Goal: Feedback & Contribution: Submit feedback/report problem

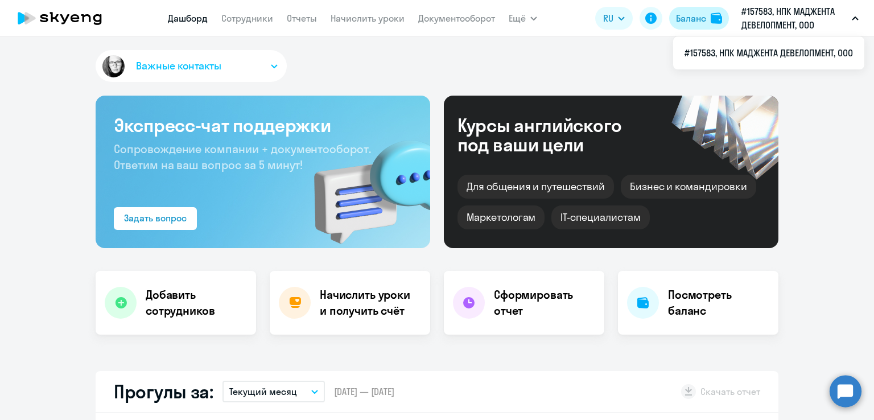
select select "30"
click at [701, 12] on div "Баланс" at bounding box center [691, 18] width 30 height 14
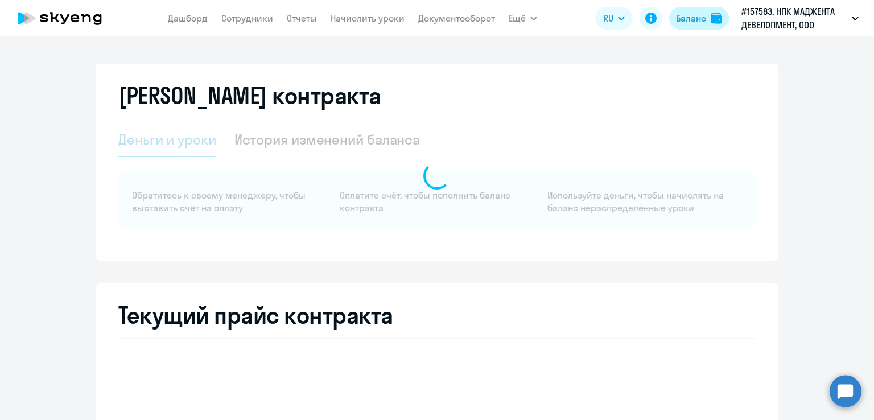
select select "english_adult_not_native_speaker"
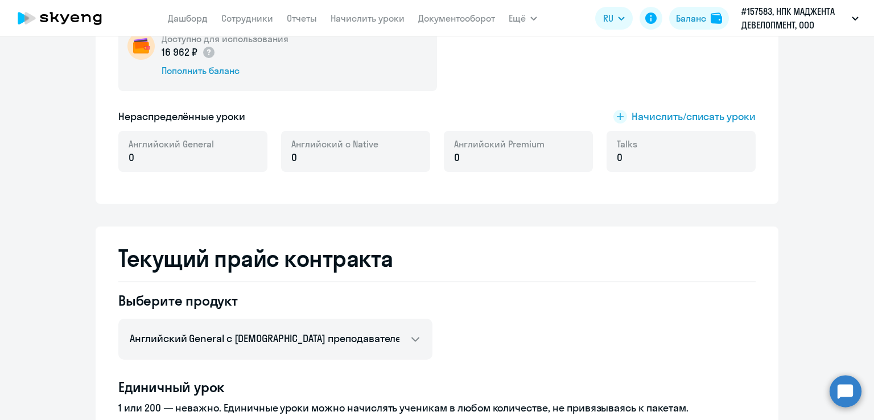
scroll to position [171, 0]
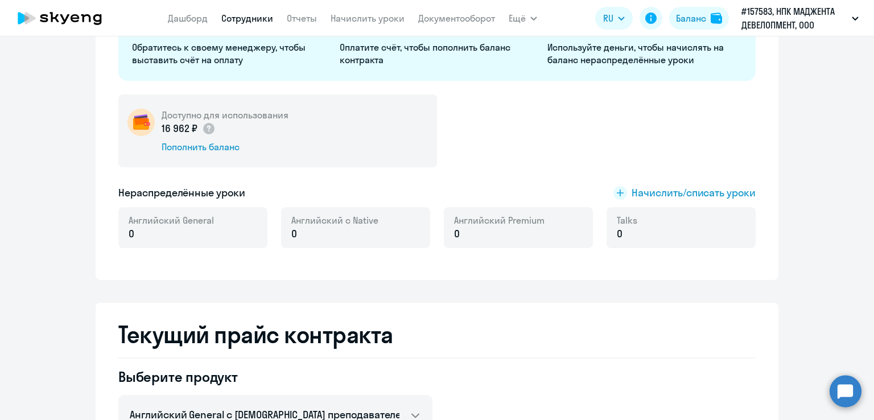
click at [234, 18] on link "Сотрудники" at bounding box center [247, 18] width 52 height 11
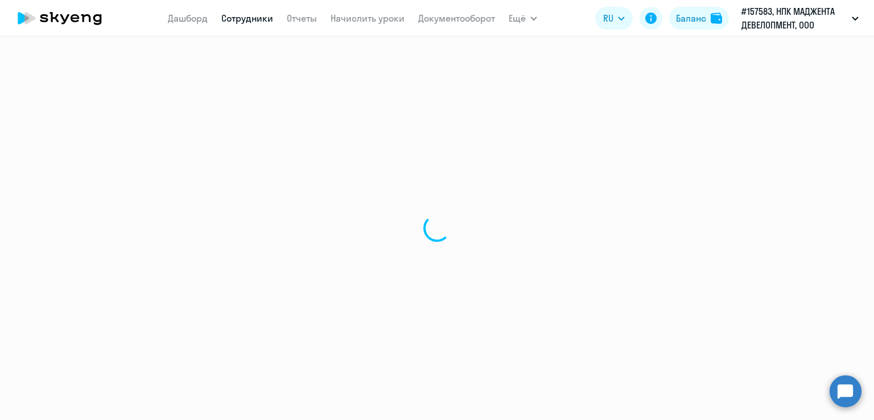
select select "30"
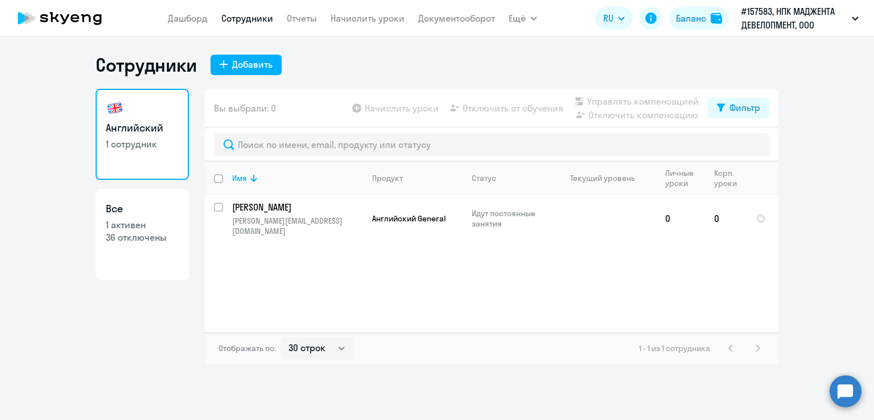
click at [150, 233] on p "36 отключены" at bounding box center [142, 237] width 73 height 13
select select "30"
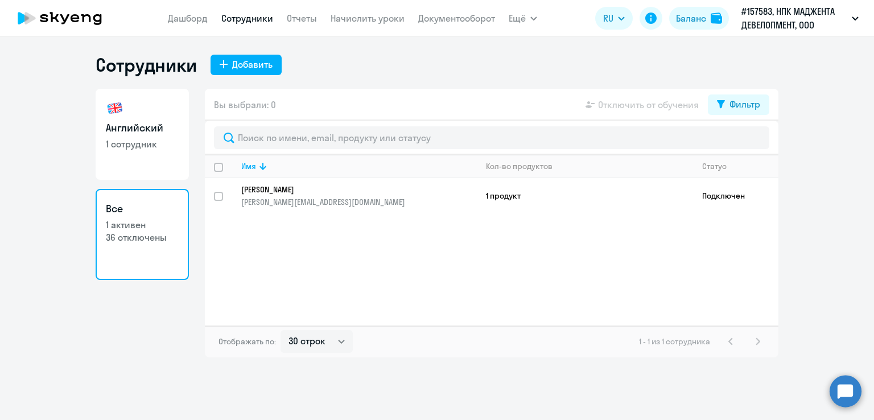
click at [152, 122] on h3 "Английский" at bounding box center [142, 128] width 73 height 15
select select "30"
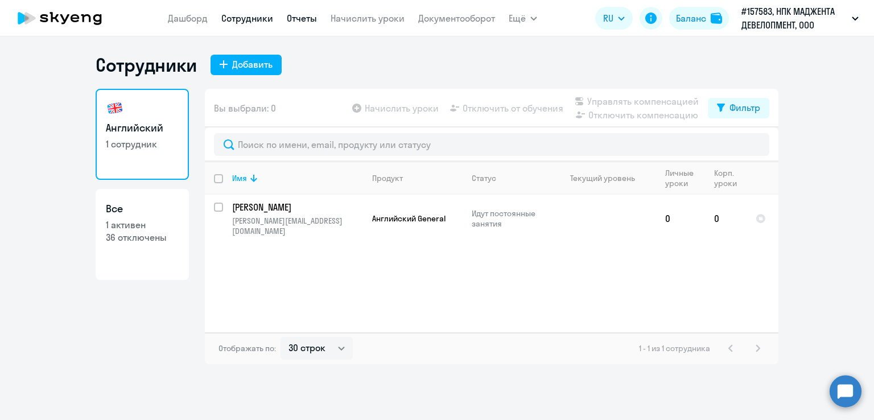
click at [315, 18] on link "Отчеты" at bounding box center [302, 18] width 30 height 11
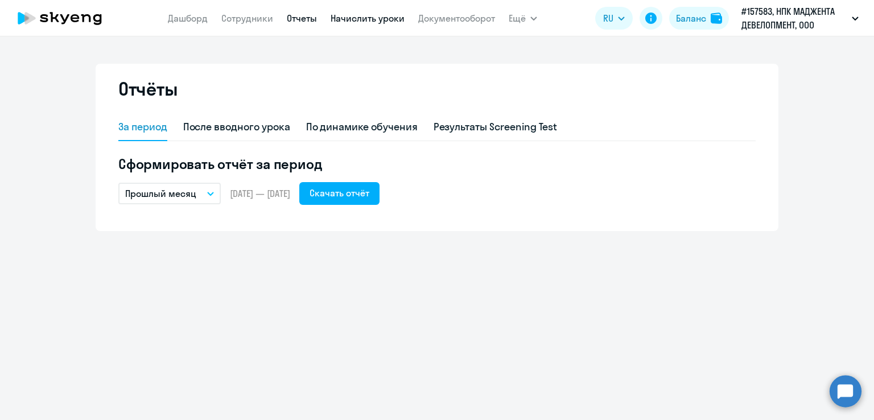
click at [373, 18] on link "Начислить уроки" at bounding box center [367, 18] width 74 height 11
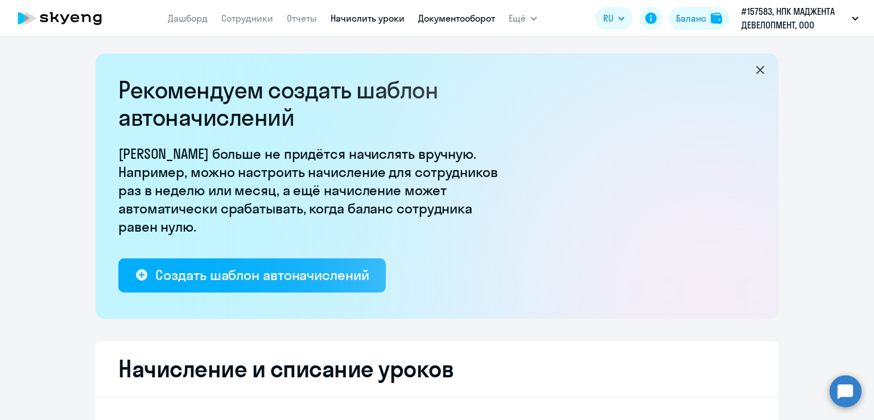
select select "10"
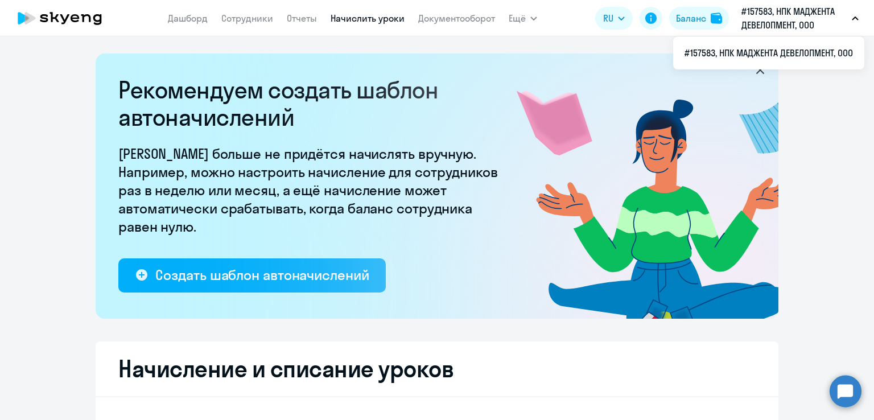
click at [837, 10] on p "#157583, НПК МАДЖЕНТА ДЕВЕЛОПМЕНТ, ООО" at bounding box center [794, 18] width 106 height 27
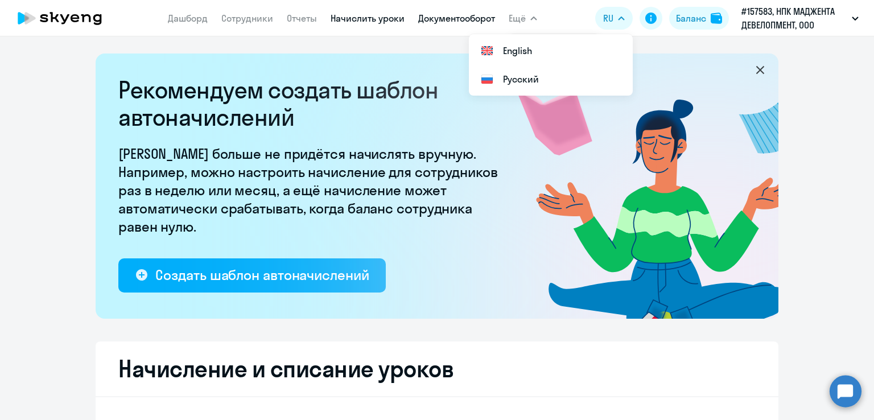
click at [440, 16] on link "Документооборот" at bounding box center [456, 18] width 77 height 11
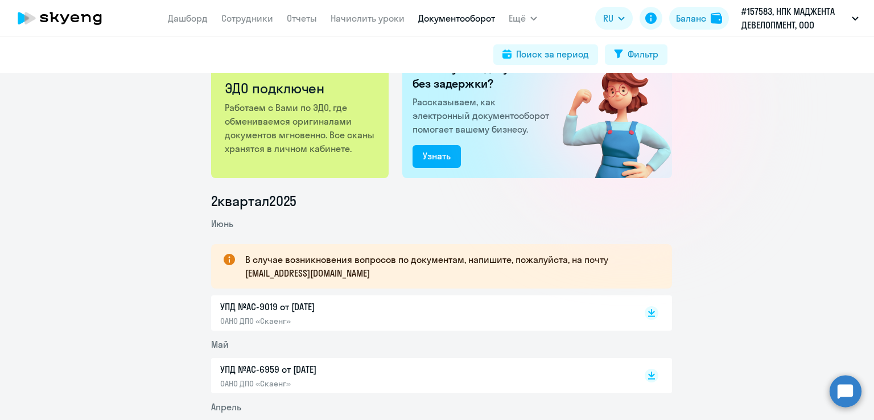
scroll to position [57, 0]
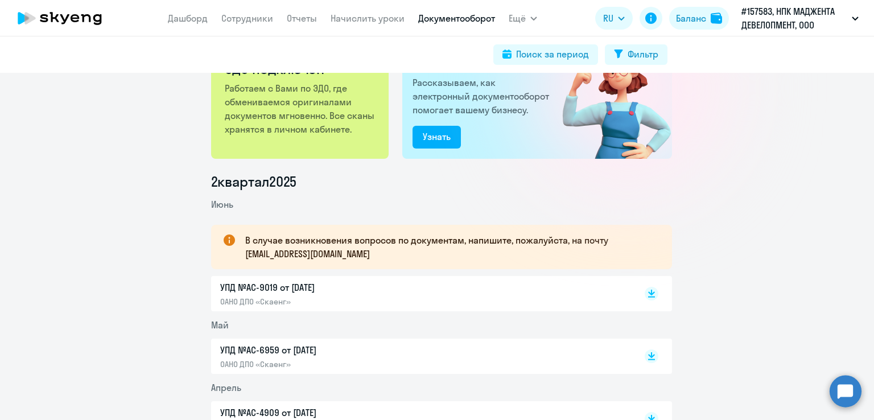
click at [655, 300] on div "УПД №AC-9019 от 01.06.2025 ОАНО ДПО «Скаенг»" at bounding box center [441, 293] width 461 height 35
click at [439, 299] on p "ОАНО ДПО «Скаенг»" at bounding box center [339, 301] width 239 height 10
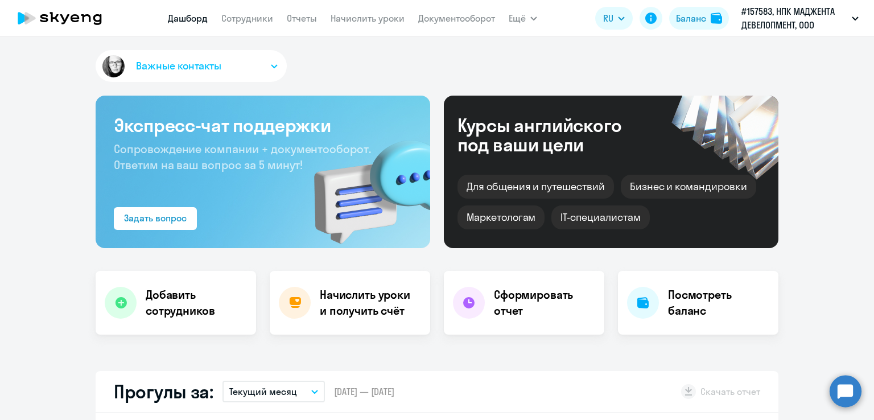
select select "30"
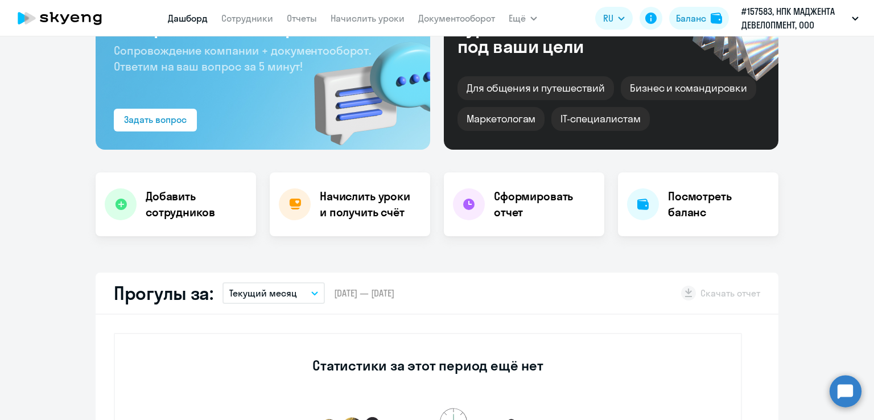
scroll to position [171, 0]
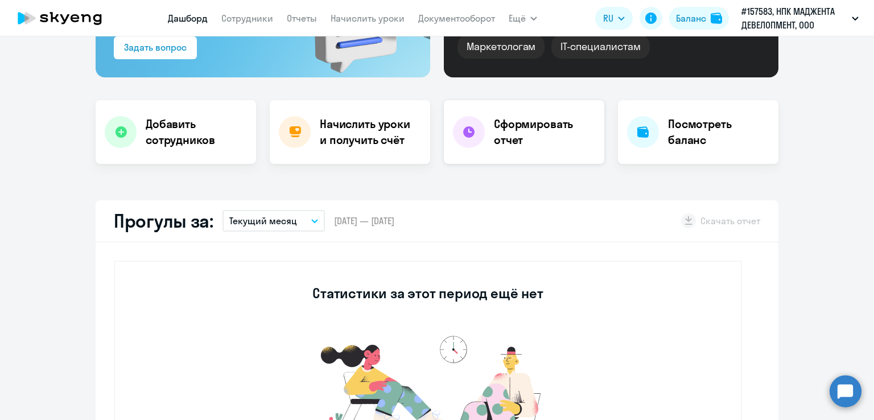
click at [518, 134] on h4 "Сформировать отчет" at bounding box center [544, 132] width 101 height 32
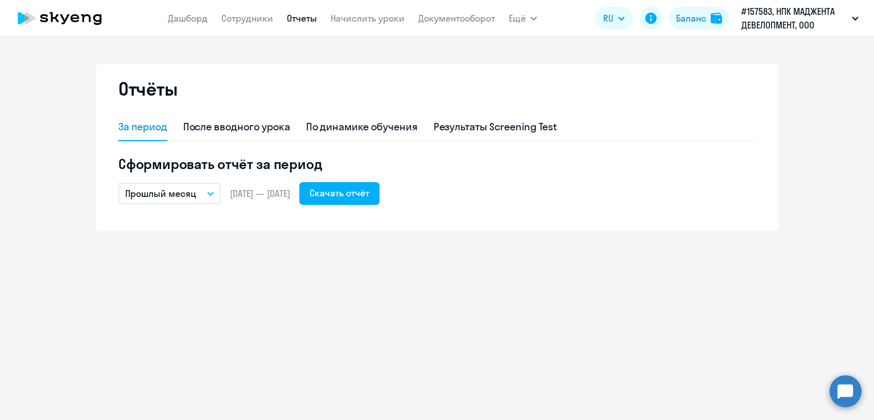
click at [193, 189] on p "Прошлый месяц" at bounding box center [160, 194] width 71 height 14
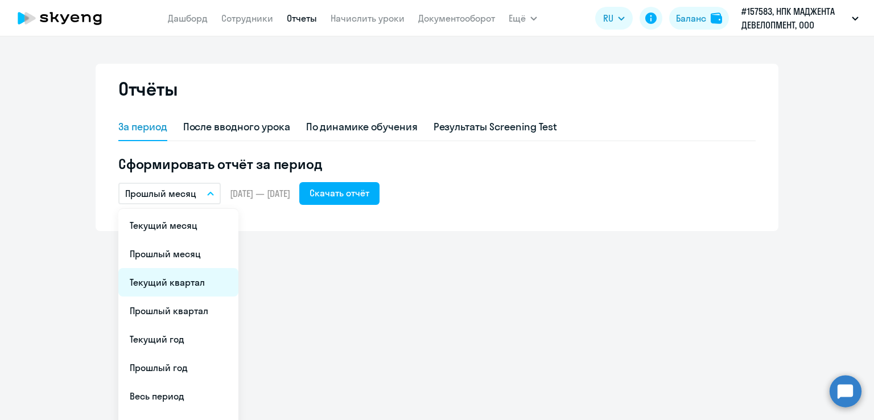
click at [186, 287] on li "Текущий квартал" at bounding box center [178, 282] width 120 height 28
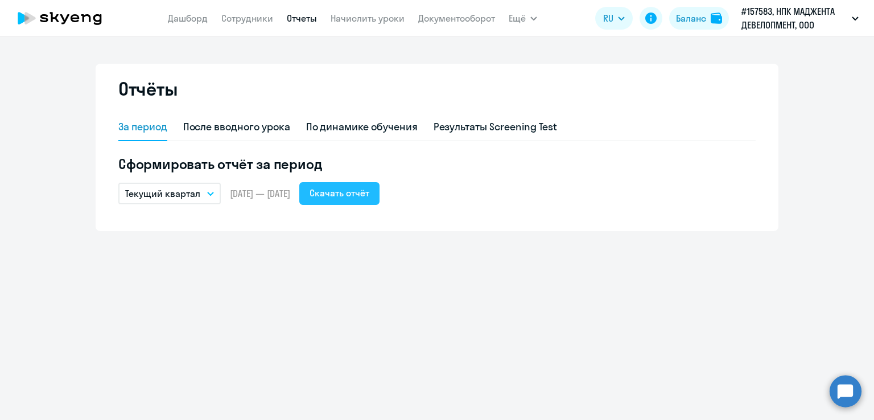
click at [369, 192] on div "Скачать отчёт" at bounding box center [339, 193] width 60 height 14
click at [201, 190] on button "Текущий квартал" at bounding box center [169, 194] width 102 height 22
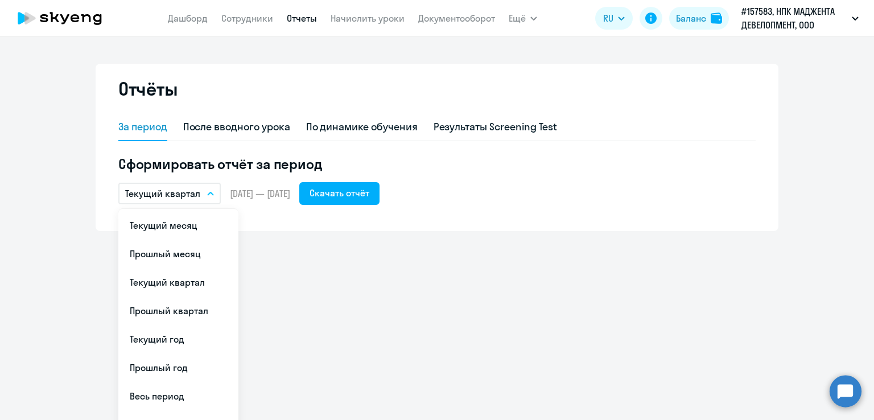
click at [205, 307] on li "Прошлый квартал" at bounding box center [178, 310] width 120 height 28
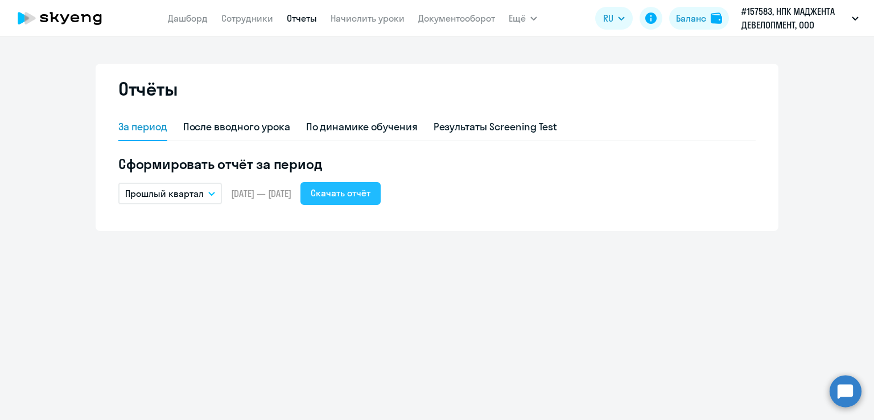
click at [370, 195] on div "Скачать отчёт" at bounding box center [341, 193] width 60 height 14
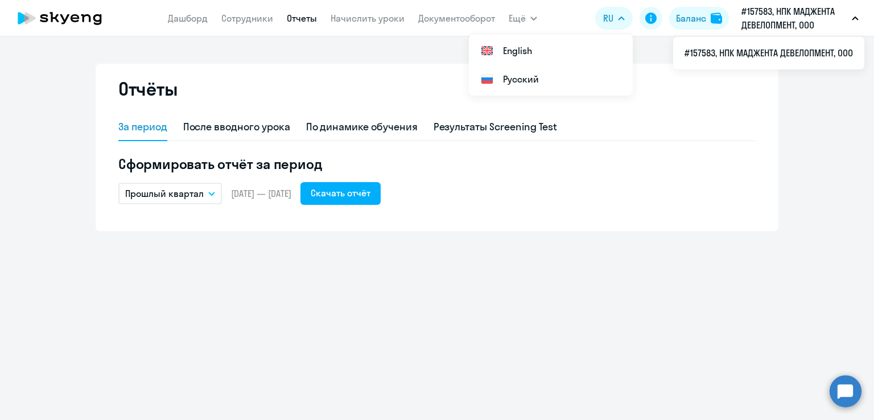
click at [763, 16] on p "#157583, НПК МАДЖЕНТА ДЕВЕЛОПМЕНТ, ООО" at bounding box center [794, 18] width 106 height 27
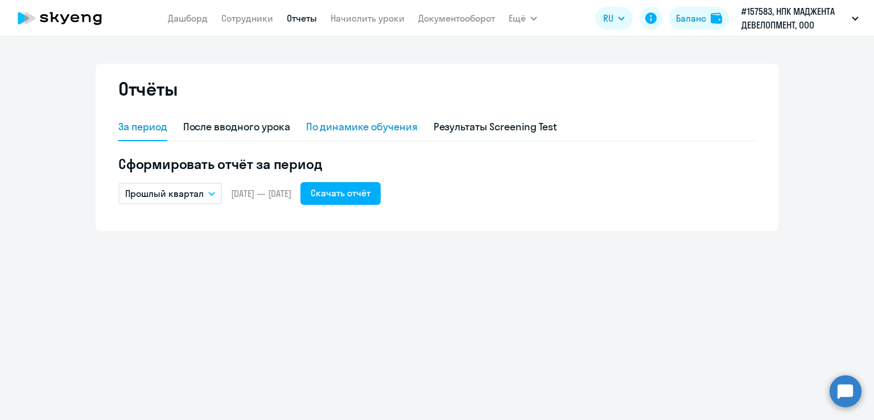
click at [391, 133] on div "По динамике обучения" at bounding box center [361, 126] width 111 height 15
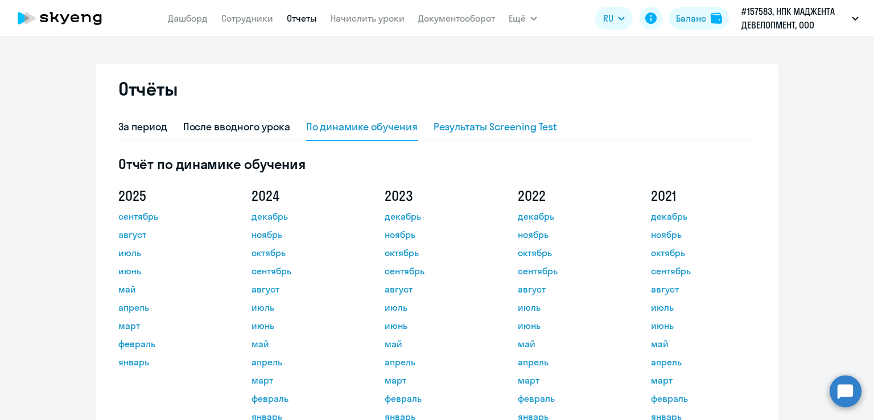
click at [480, 123] on div "Результаты Screening Test" at bounding box center [495, 126] width 124 height 15
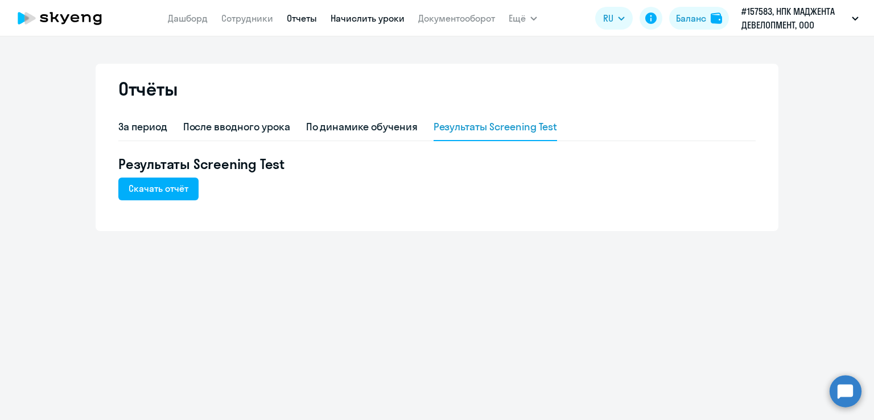
click at [375, 19] on link "Начислить уроки" at bounding box center [367, 18] width 74 height 11
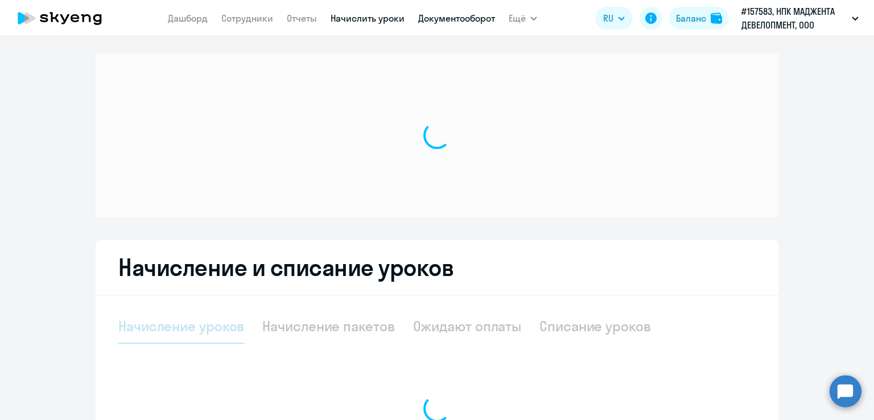
select select "10"
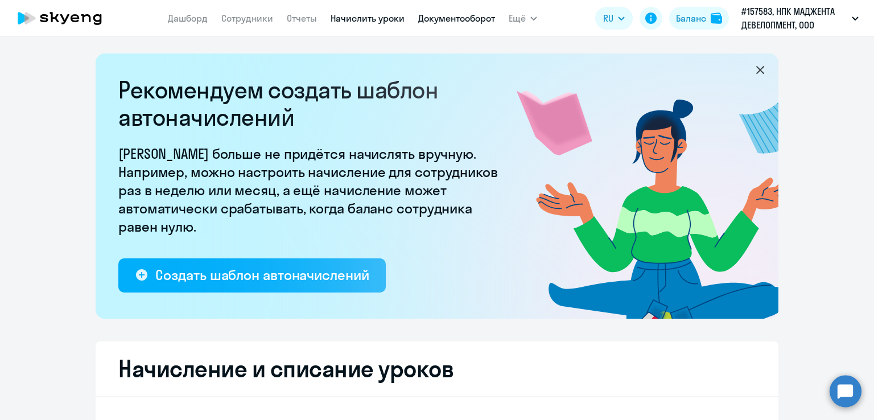
click at [454, 15] on link "Документооборот" at bounding box center [456, 18] width 77 height 11
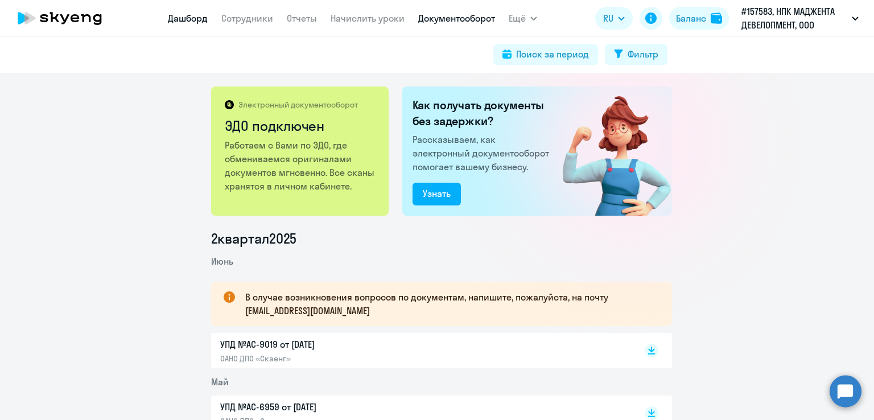
click at [180, 19] on link "Дашборд" at bounding box center [188, 18] width 40 height 11
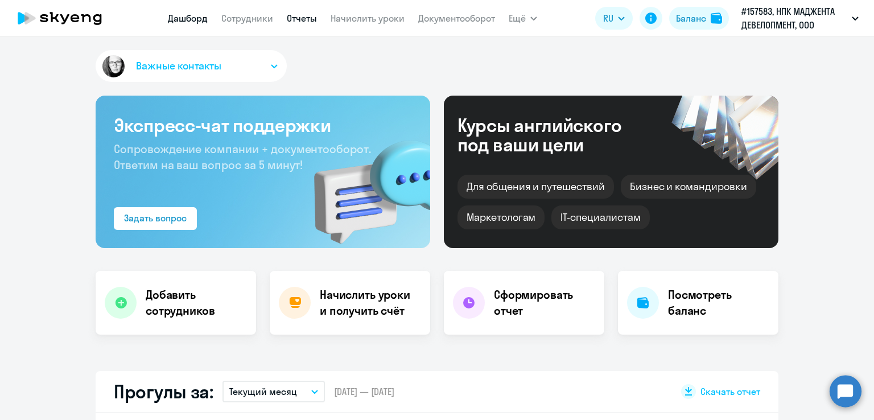
click at [294, 19] on link "Отчеты" at bounding box center [302, 18] width 30 height 11
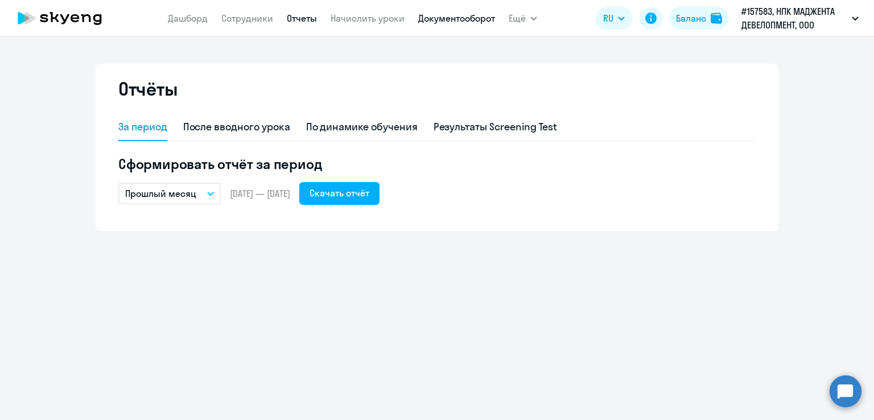
click at [436, 22] on link "Документооборот" at bounding box center [456, 18] width 77 height 11
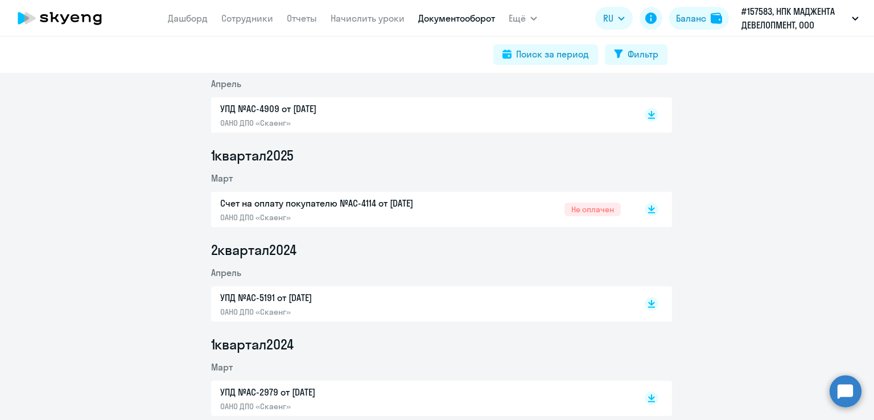
scroll to position [398, 0]
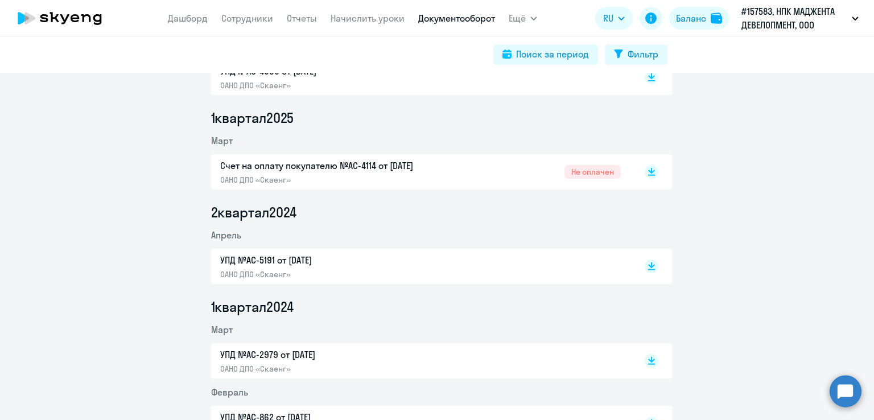
click at [485, 167] on div "Счет на оплату покупателю №AC-4114 от 26.03.2025 ОАНО ДПО «Скаенг» Не оплачен" at bounding box center [420, 172] width 400 height 26
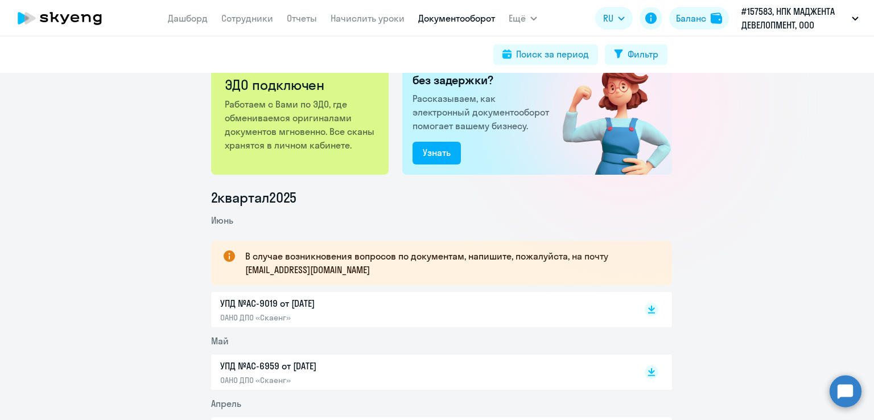
scroll to position [0, 0]
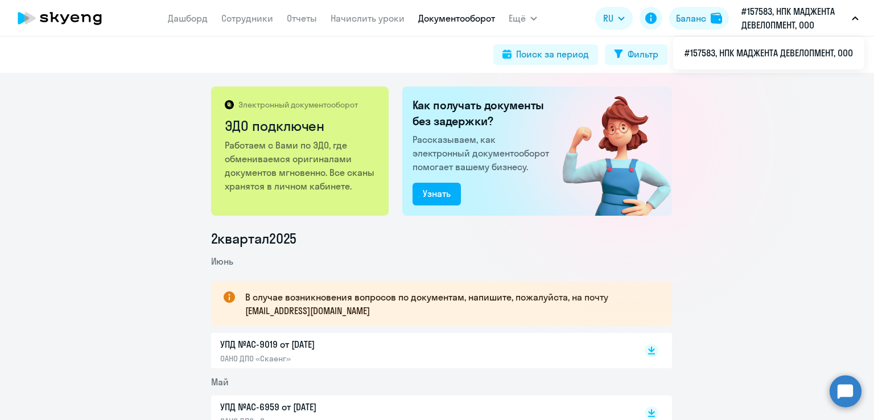
click at [797, 11] on p "#157583, НПК МАДЖЕНТА ДЕВЕЛОПМЕНТ, ООО" at bounding box center [794, 18] width 106 height 27
click at [857, 14] on button "#157583, НПК МАДЖЕНТА ДЕВЕЛОПМЕНТ, ООО" at bounding box center [799, 18] width 129 height 27
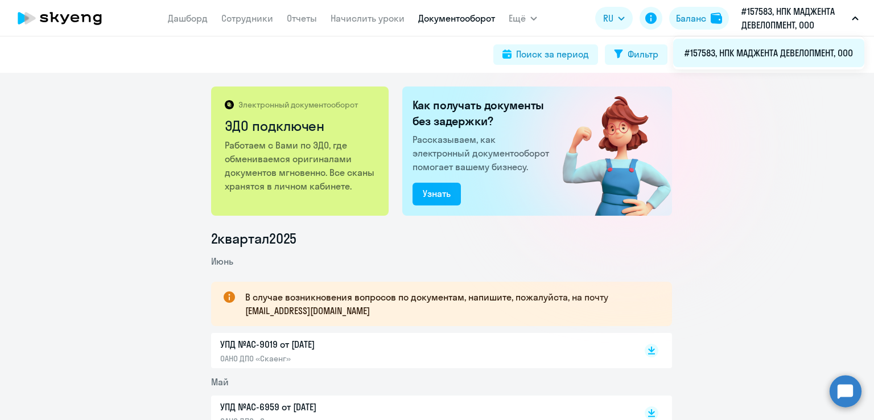
click at [763, 60] on li "#157583, НПК МАДЖЕНТА ДЕВЕЛОПМЕНТ, ООО" at bounding box center [768, 53] width 191 height 28
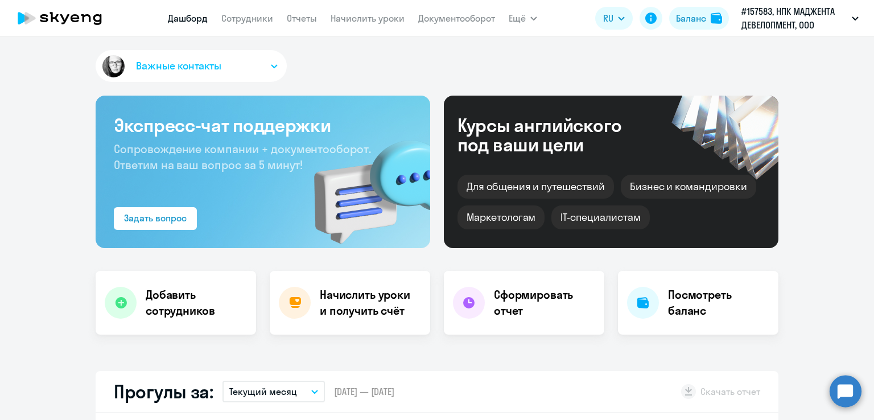
select select "30"
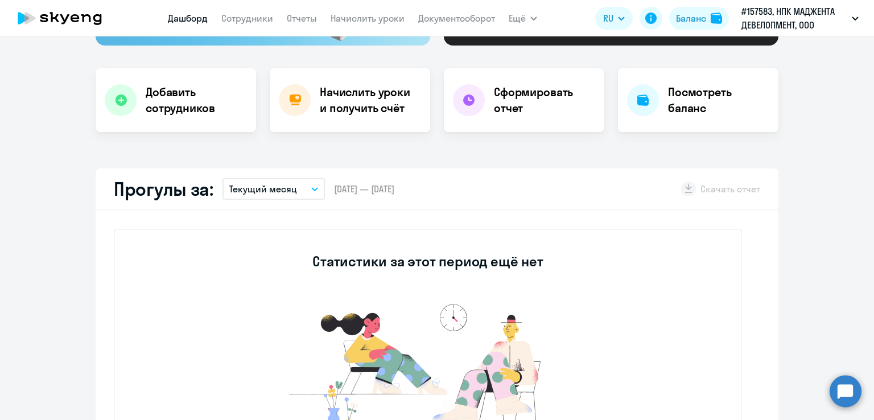
scroll to position [228, 0]
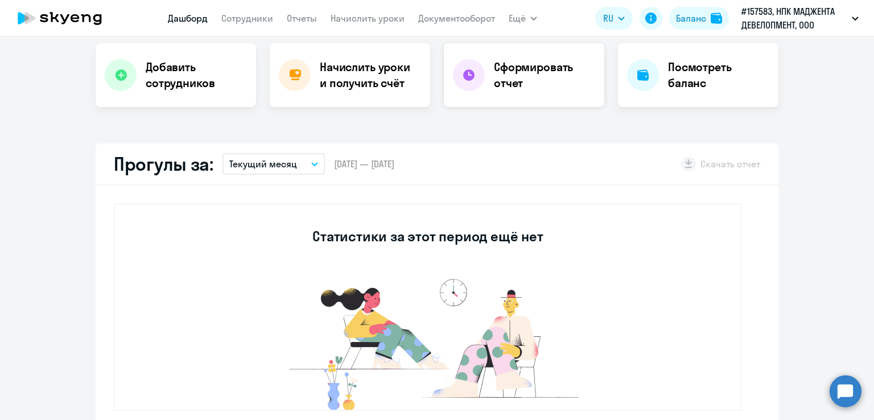
click at [503, 89] on h4 "Сформировать отчет" at bounding box center [544, 75] width 101 height 32
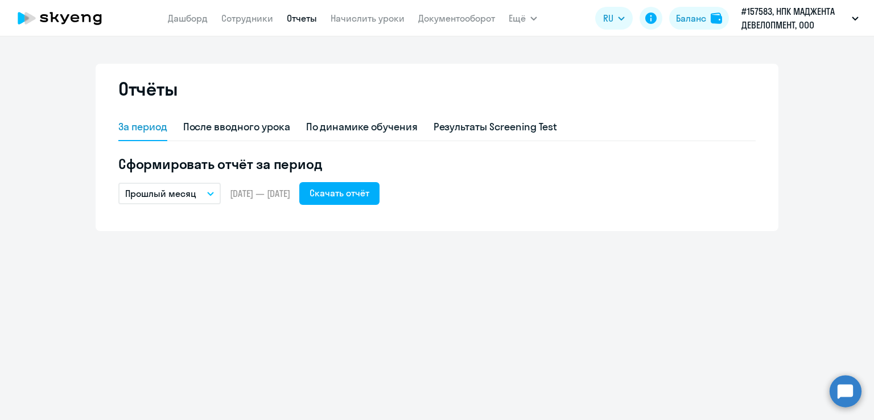
click at [475, 28] on nav "Дашборд Сотрудники Отчеты Начислить уроки Документооборот" at bounding box center [331, 18] width 327 height 23
click at [465, 16] on link "Документооборот" at bounding box center [456, 18] width 77 height 11
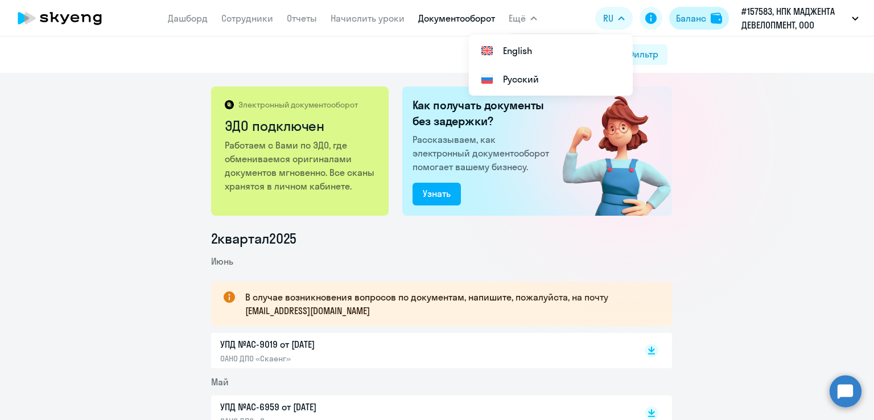
click at [714, 18] on img at bounding box center [715, 18] width 11 height 11
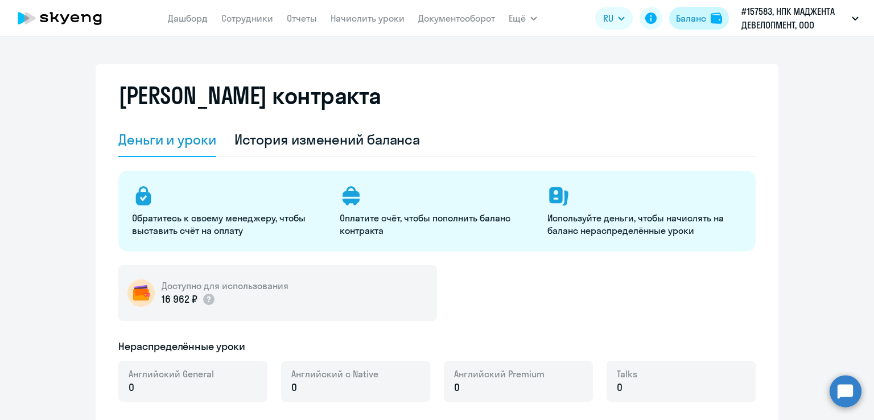
select select "english_adult_not_native_speaker"
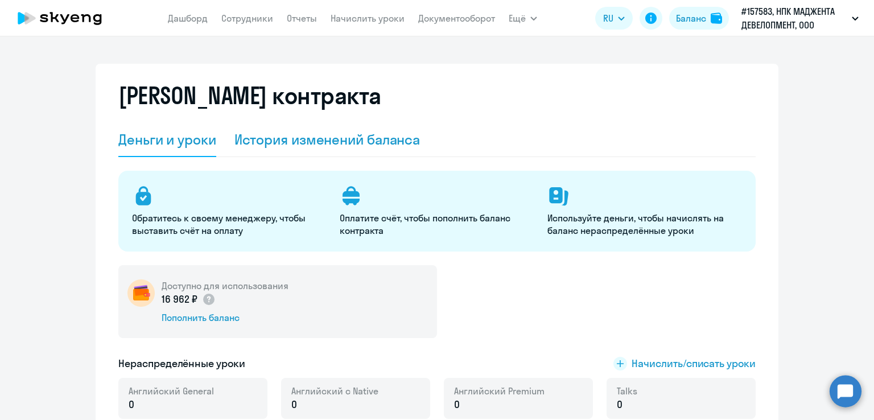
click at [359, 153] on div "История изменений баланса" at bounding box center [327, 140] width 186 height 34
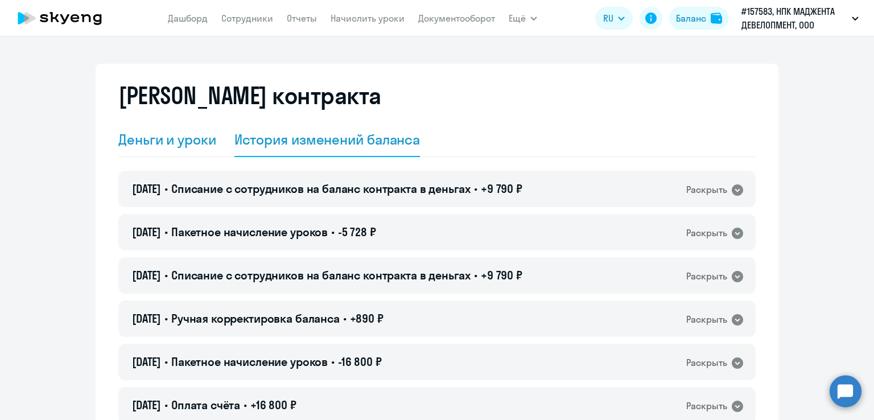
click at [177, 142] on div "Деньги и уроки" at bounding box center [167, 139] width 98 height 18
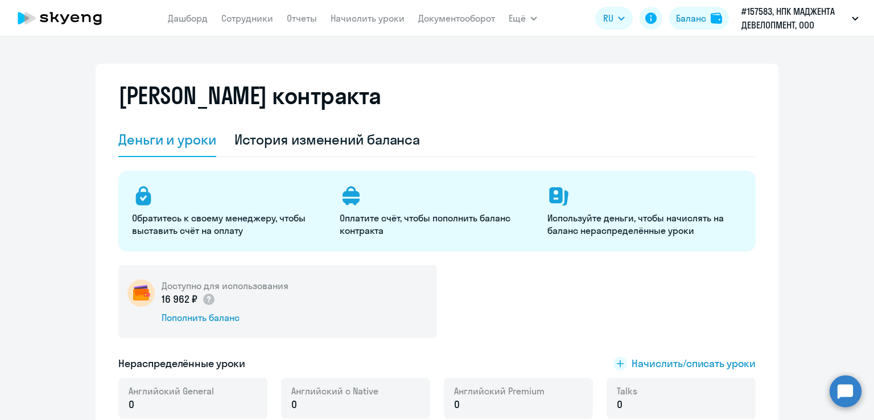
click at [184, 214] on p "Обратитесь к своему менеджеру, чтобы выставить счёт на оплату" at bounding box center [229, 224] width 194 height 25
click at [714, 22] on img at bounding box center [715, 18] width 11 height 11
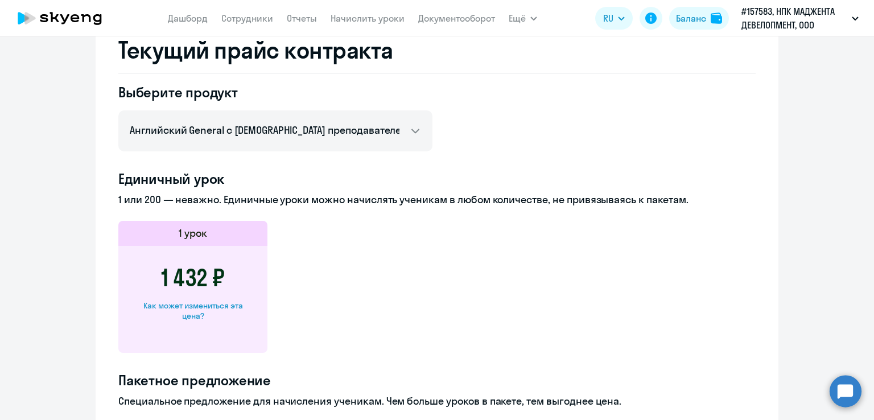
scroll to position [171, 0]
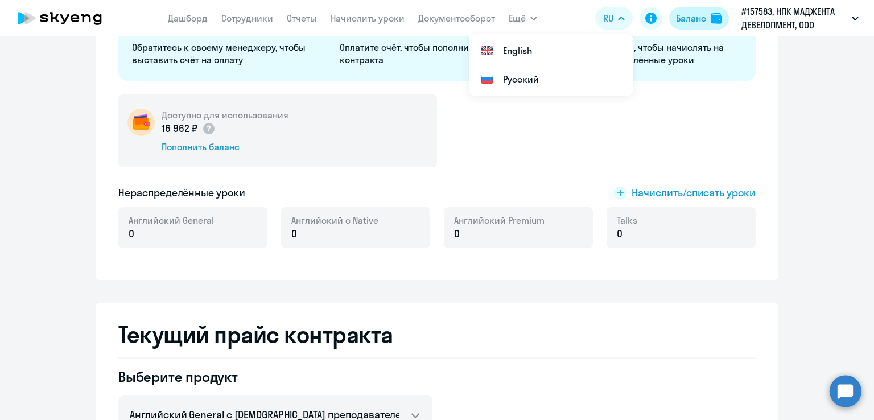
click at [701, 21] on div "Баланс" at bounding box center [691, 18] width 30 height 14
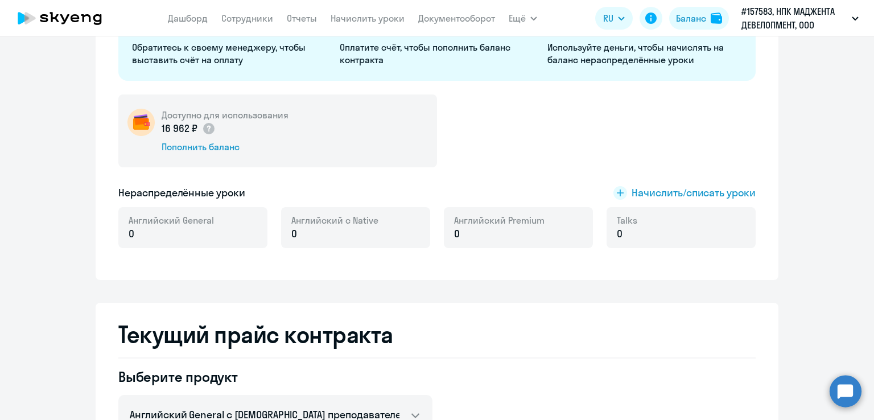
click at [227, 139] on div "16 962 ₽ Пополнить баланс" at bounding box center [225, 137] width 127 height 32
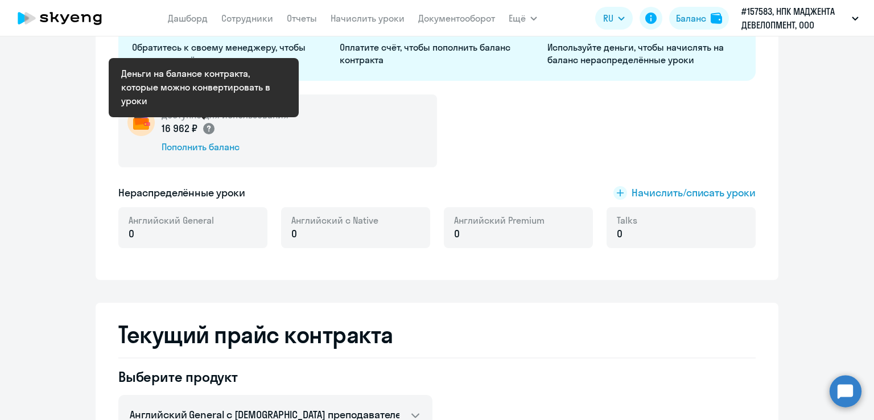
click at [203, 127] on circle at bounding box center [208, 128] width 11 height 11
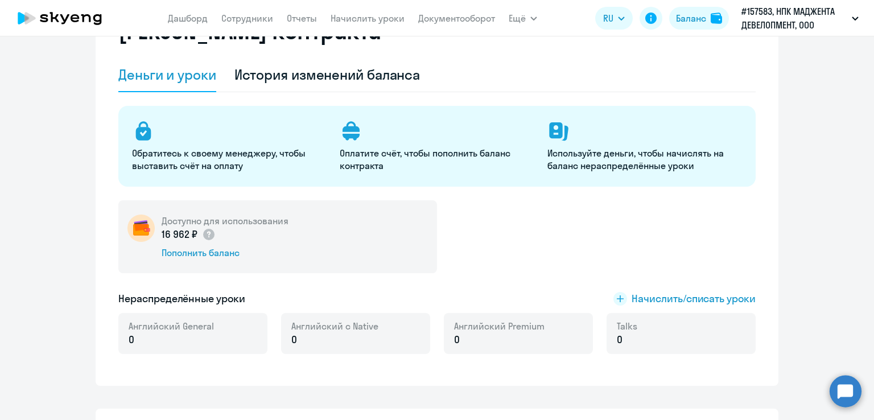
scroll to position [0, 0]
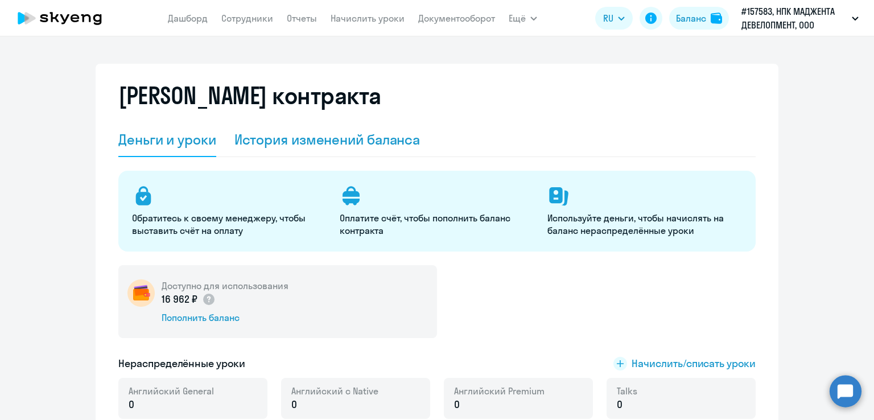
click at [325, 146] on div "История изменений баланса" at bounding box center [327, 139] width 186 height 18
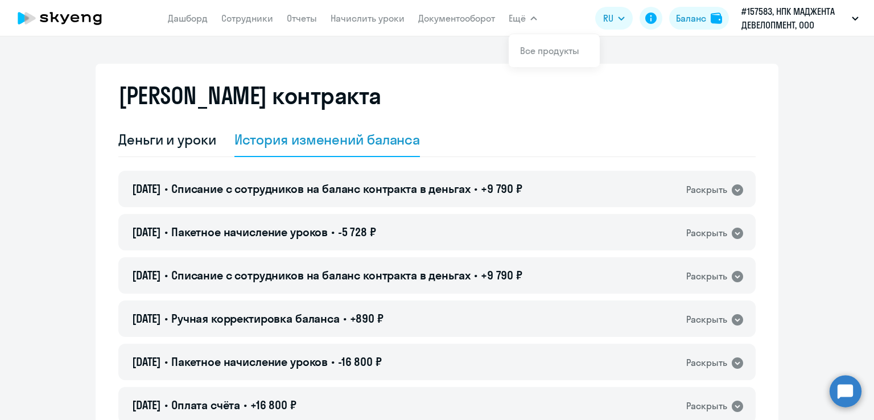
click at [534, 18] on icon "button" at bounding box center [534, 18] width 6 height 3
click at [459, 16] on link "Документооборот" at bounding box center [456, 18] width 77 height 11
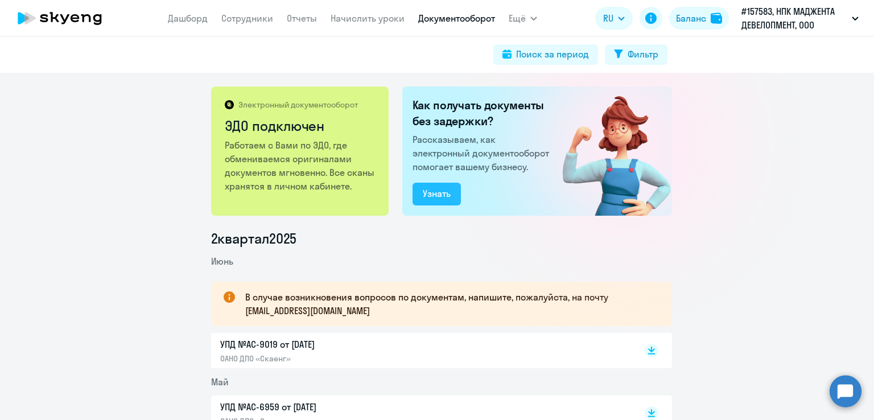
click at [442, 189] on div "Узнать" at bounding box center [437, 194] width 28 height 14
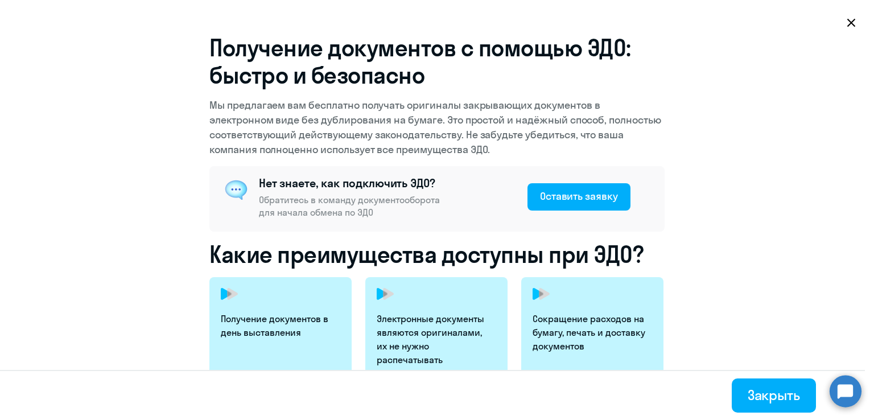
click at [850, 19] on icon at bounding box center [850, 22] width 9 height 9
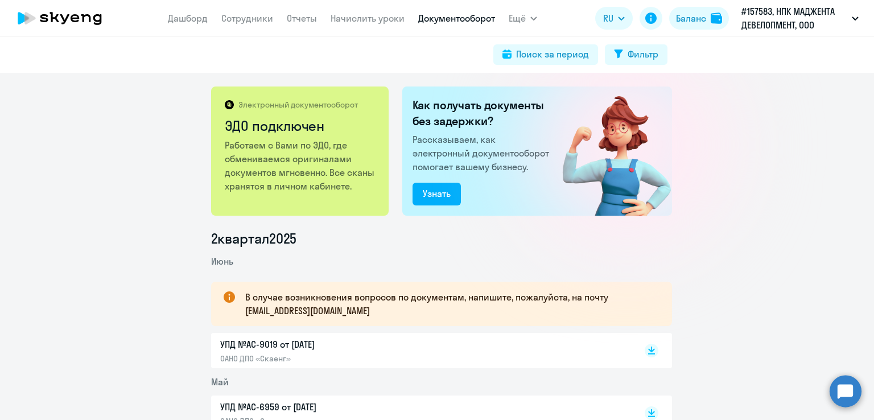
click at [297, 290] on p "В случае возникновения вопросов по документам, напишите, пожалуйста, на почту […" at bounding box center [448, 303] width 406 height 27
click at [417, 311] on p "В случае возникновения вопросов по документам, напишите, пожалуйста, на почту […" at bounding box center [448, 303] width 406 height 27
click at [235, 19] on link "Сотрудники" at bounding box center [247, 18] width 52 height 11
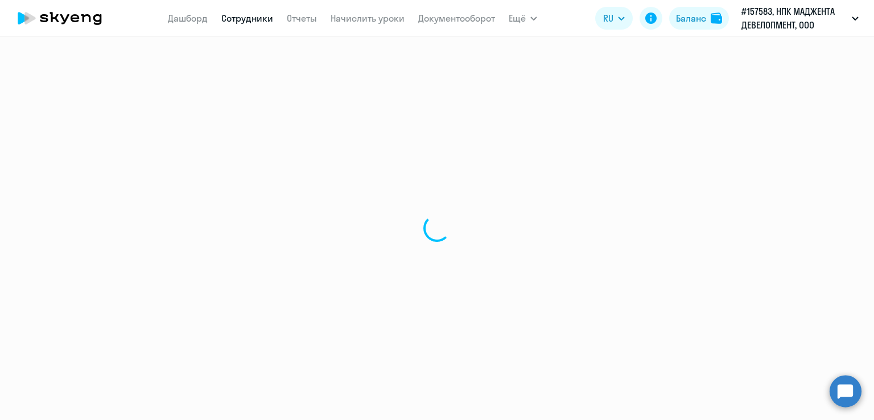
select select "30"
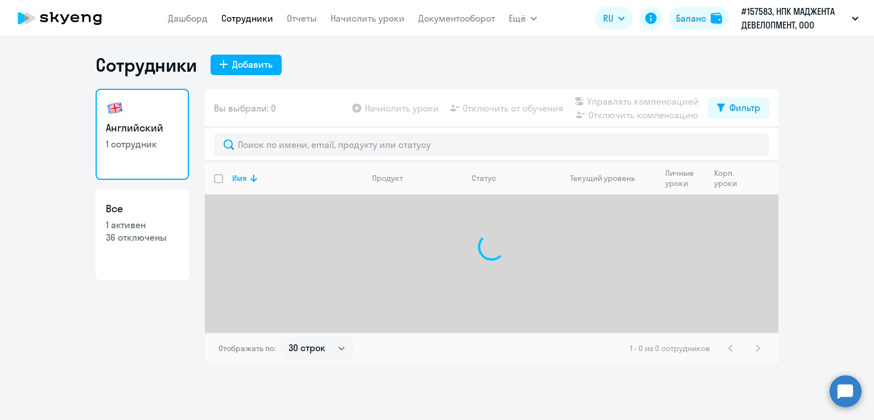
click at [154, 244] on link "Все 1 активен 36 отключены" at bounding box center [142, 234] width 93 height 91
select select "30"
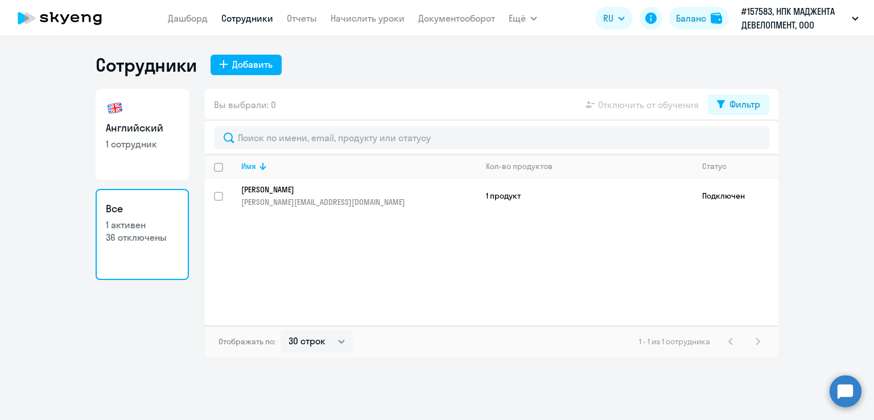
click at [119, 115] on img at bounding box center [115, 108] width 18 height 18
select select "30"
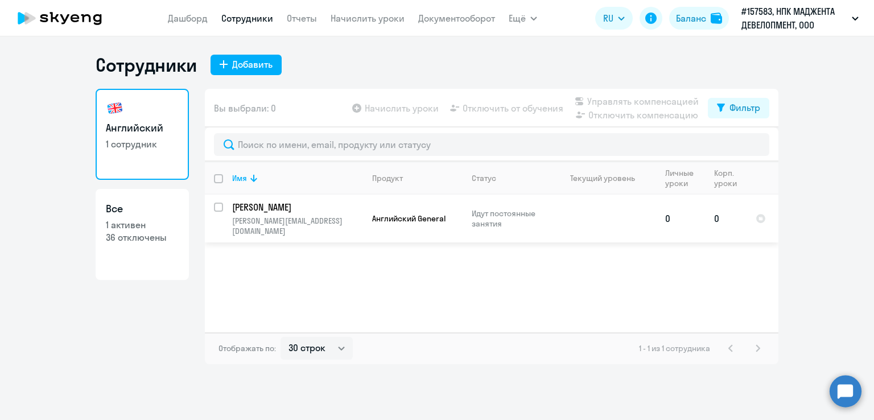
click at [220, 206] on input "select row 41367270" at bounding box center [225, 213] width 23 height 23
checkbox input "true"
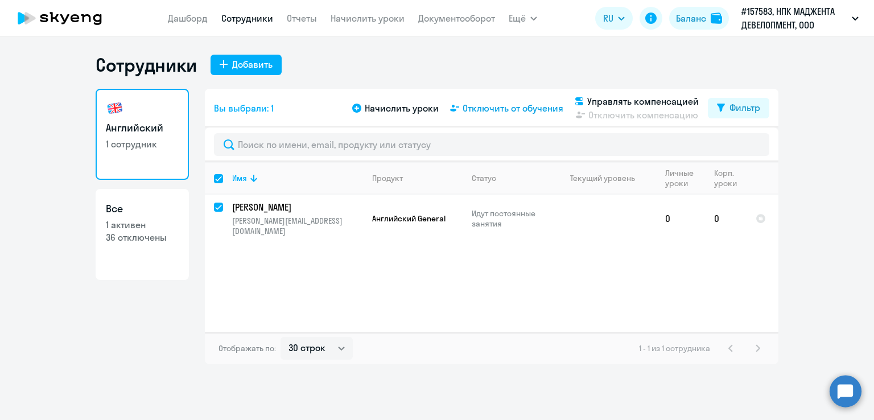
click at [514, 107] on span "Отключить от обучения" at bounding box center [512, 108] width 101 height 14
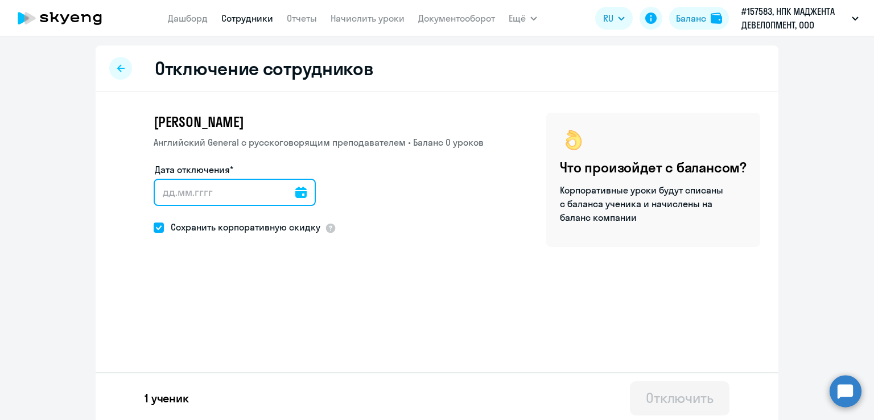
click at [239, 179] on input "Дата отключения*" at bounding box center [235, 192] width 162 height 27
click at [284, 193] on input "Дата отключения*" at bounding box center [235, 192] width 162 height 27
click at [299, 199] on input "Дата отключения*" at bounding box center [235, 192] width 162 height 27
click at [295, 193] on icon at bounding box center [300, 192] width 11 height 11
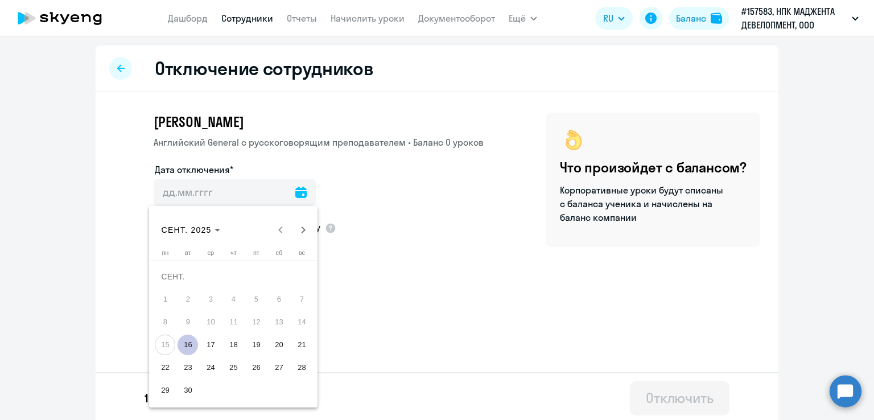
click at [186, 347] on span "16" at bounding box center [187, 344] width 20 height 20
type input "16.09.2025"
type input "16.9.2025"
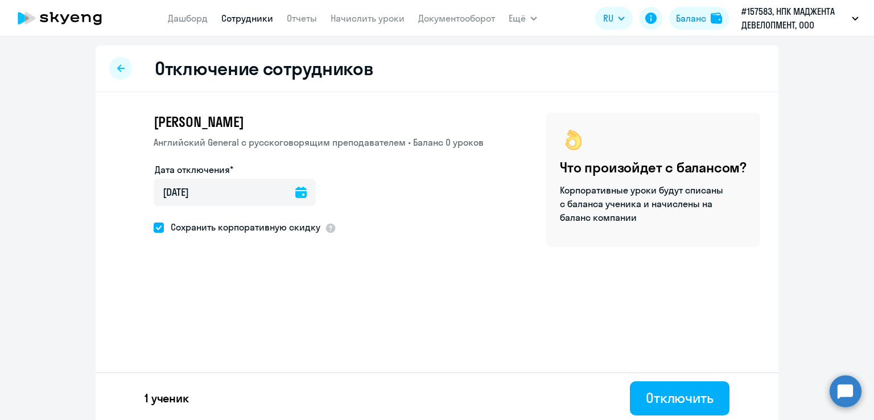
click at [157, 226] on span at bounding box center [159, 227] width 10 height 10
click at [154, 227] on input "Сохранить корпоративную скидку" at bounding box center [153, 227] width 1 height 1
checkbox input "false"
click at [694, 400] on div "Отключить" at bounding box center [680, 397] width 68 height 18
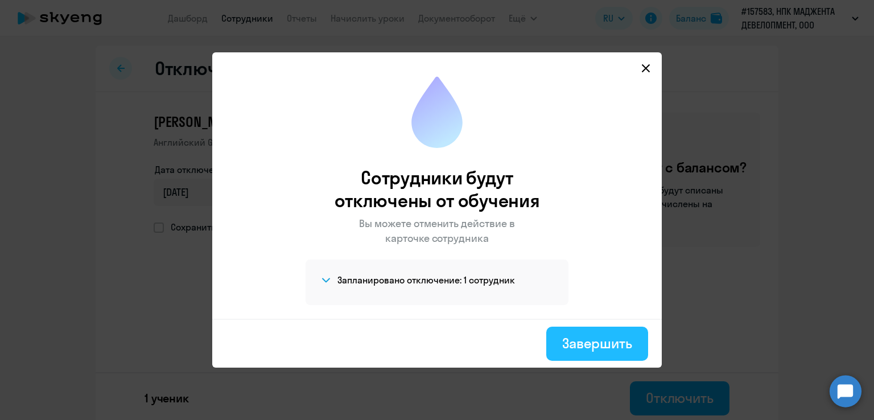
click at [603, 348] on div "Завершить" at bounding box center [597, 343] width 70 height 18
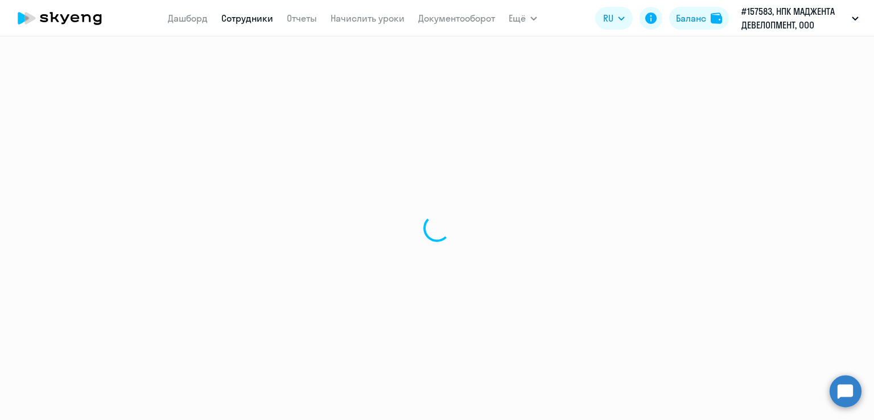
select select "30"
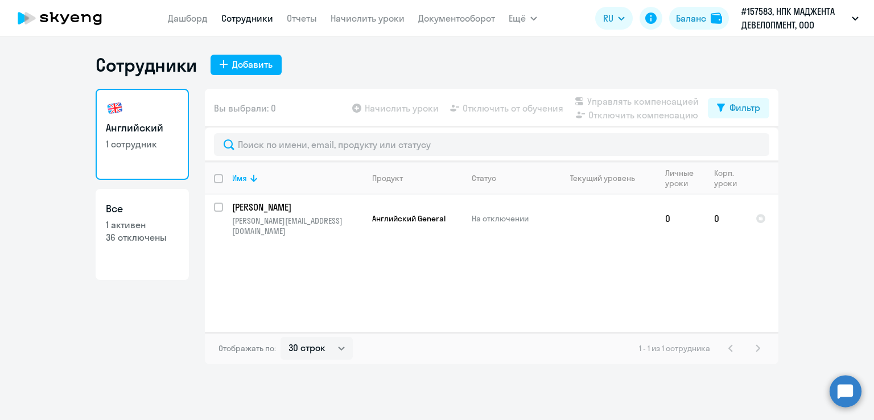
click at [340, 86] on div "Сотрудники Добавить Английский 1 сотрудник Все 1 активен 36 отключены Вы выбрал…" at bounding box center [437, 208] width 683 height 311
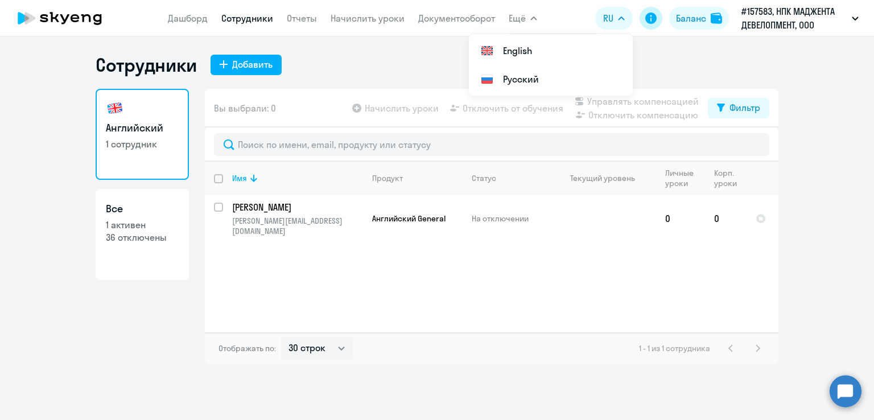
click at [642, 16] on button at bounding box center [650, 18] width 23 height 23
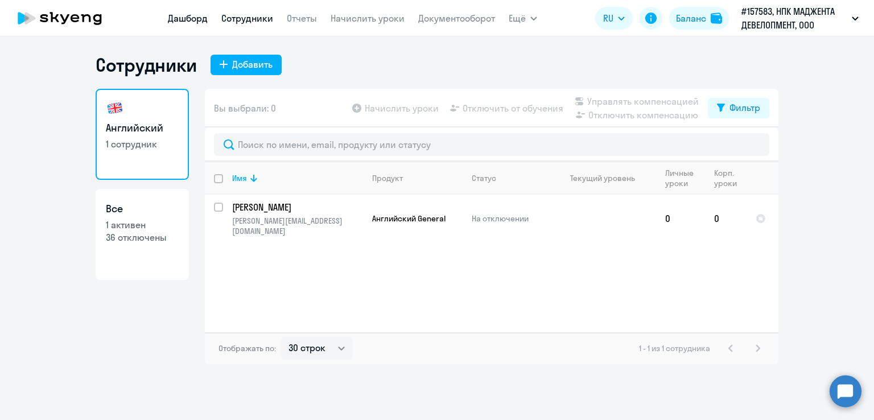
click at [174, 17] on link "Дашборд" at bounding box center [188, 18] width 40 height 11
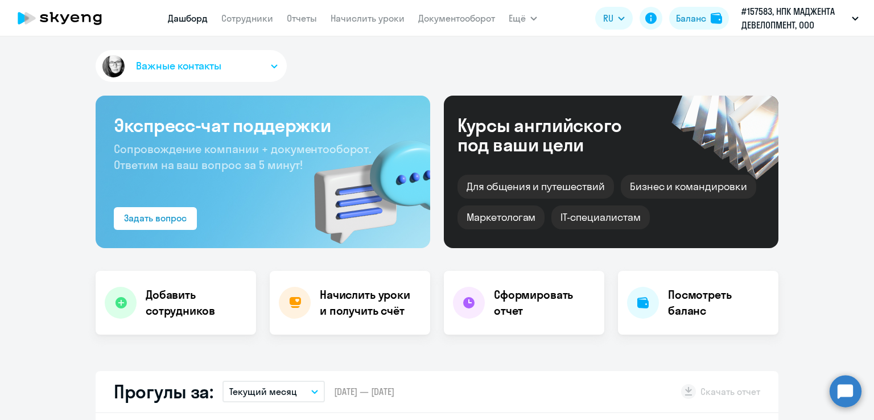
click at [174, 63] on span "Важные контакты" at bounding box center [178, 66] width 85 height 15
select select "30"
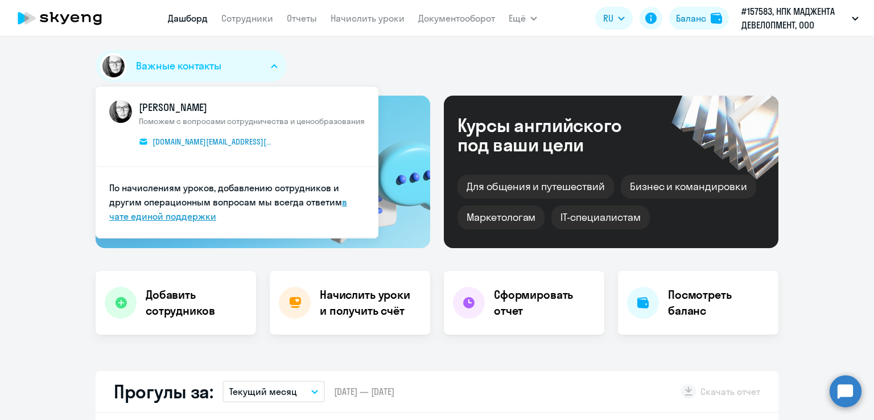
click at [176, 218] on link "в чате единой поддержки" at bounding box center [228, 209] width 238 height 26
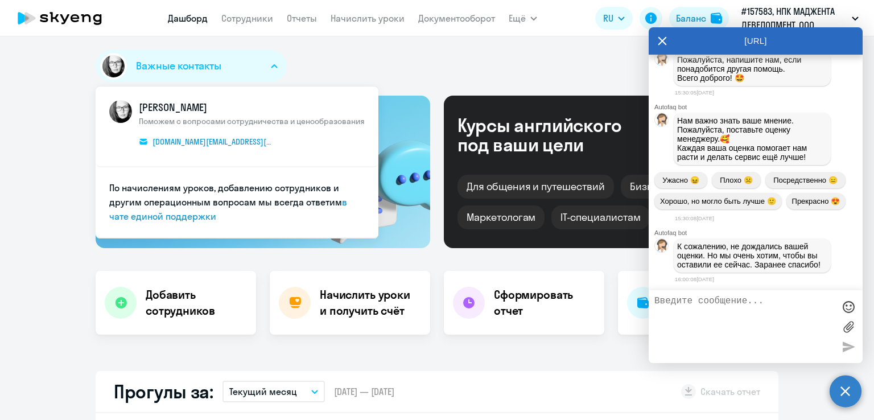
scroll to position [3103, 0]
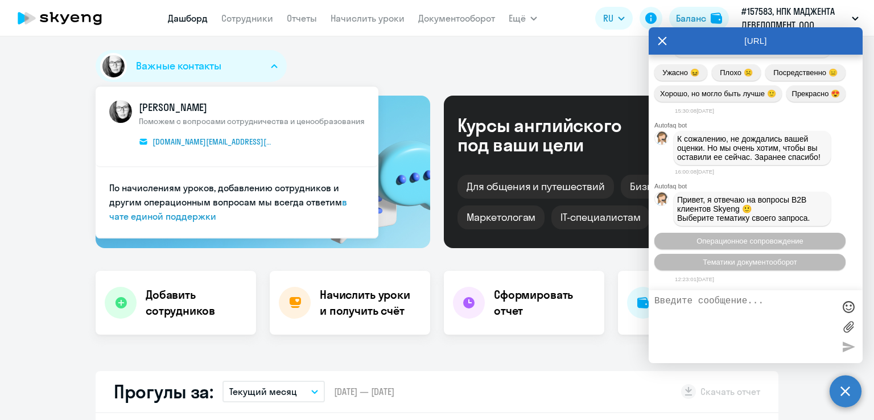
click at [746, 312] on textarea at bounding box center [744, 326] width 180 height 61
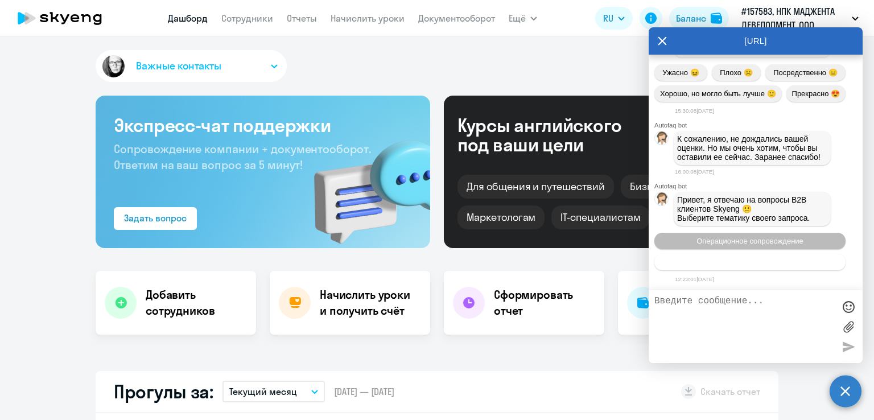
click at [794, 258] on button "Тематики документооборот" at bounding box center [749, 262] width 191 height 16
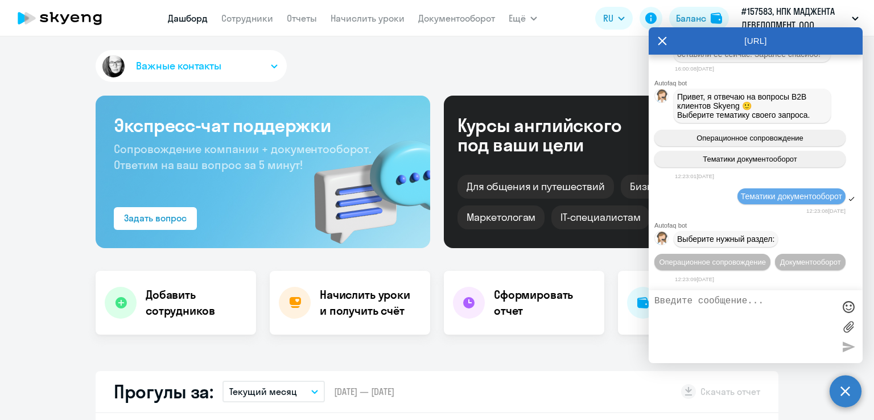
scroll to position [3228, 0]
click at [789, 266] on button "Документооборот" at bounding box center [810, 262] width 71 height 16
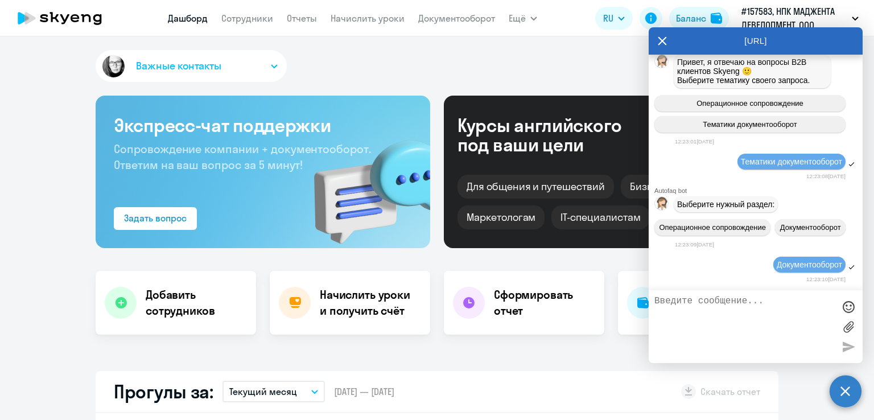
scroll to position [3416, 0]
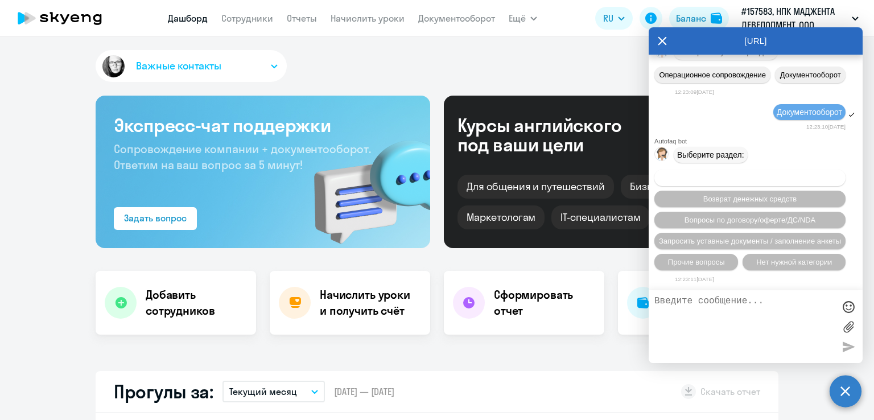
click at [824, 176] on button "Вопросы по оформлению бух.документов" at bounding box center [749, 177] width 191 height 16
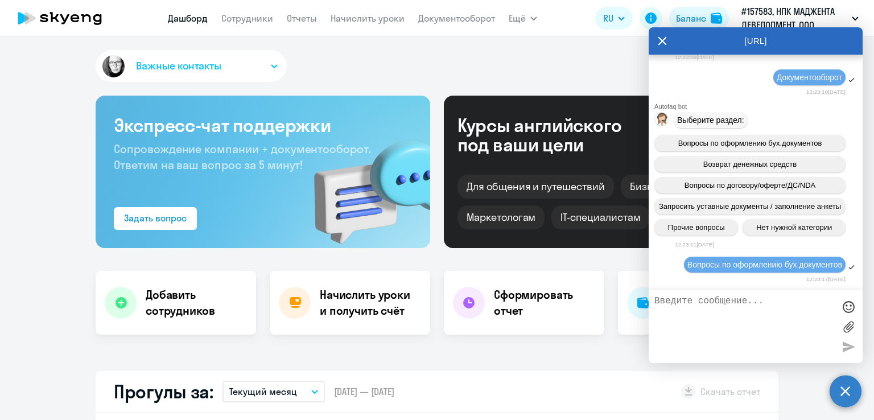
scroll to position [3562, 0]
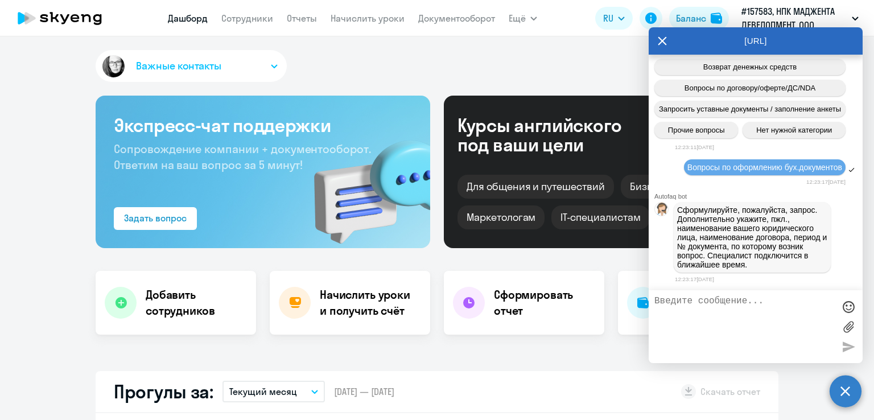
click at [752, 303] on textarea at bounding box center [744, 326] width 180 height 61
click at [740, 298] on textarea at bounding box center [744, 326] width 180 height 61
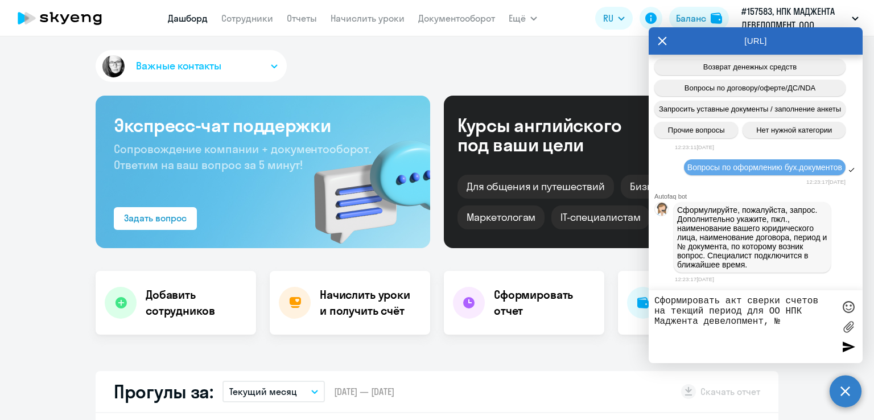
click at [683, 310] on textarea "Сформировать акт сверки счетов на текщий период для ОО НПК Маджента девелопмент…" at bounding box center [744, 326] width 180 height 61
click at [687, 311] on textarea "Сформировать акт сверки счетов на текщий период для ОО НПК Маджента девелопмент…" at bounding box center [744, 326] width 180 height 61
click at [796, 328] on textarea "Сформировать акт сверки счетов на текущий период для ОО НПК Маджента девелопмен…" at bounding box center [744, 326] width 180 height 61
type textarea "Сформировать акт сверки счетов на текущий период для ОО НПК Маджента девелопмен…"
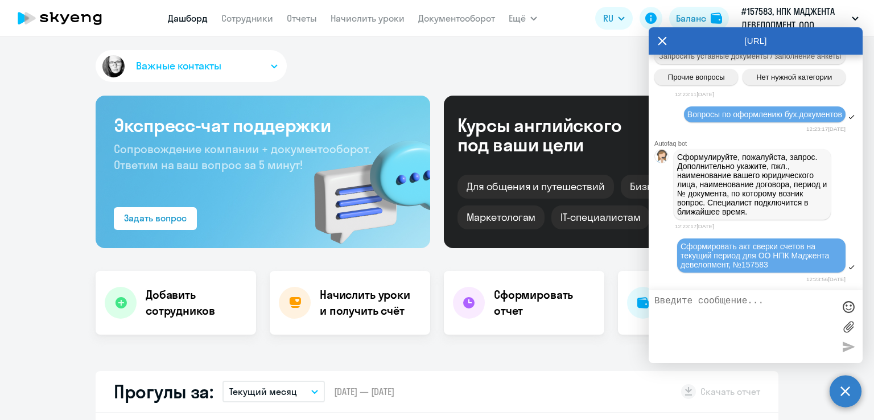
click at [526, 59] on div "Важные контакты КАМ_Юлианна [PERSON_NAME] с вопросами сотрудничества и ценообра…" at bounding box center [437, 68] width 683 height 36
click at [763, 317] on textarea at bounding box center [744, 326] width 180 height 61
drag, startPoint x: 725, startPoint y: 249, endPoint x: 727, endPoint y: 258, distance: 9.5
click at [725, 249] on span "Сформировать акт сверки счетов на текущий период для ОО НПК Маджента девелопмен…" at bounding box center [755, 255] width 151 height 27
click at [752, 310] on textarea at bounding box center [744, 326] width 180 height 61
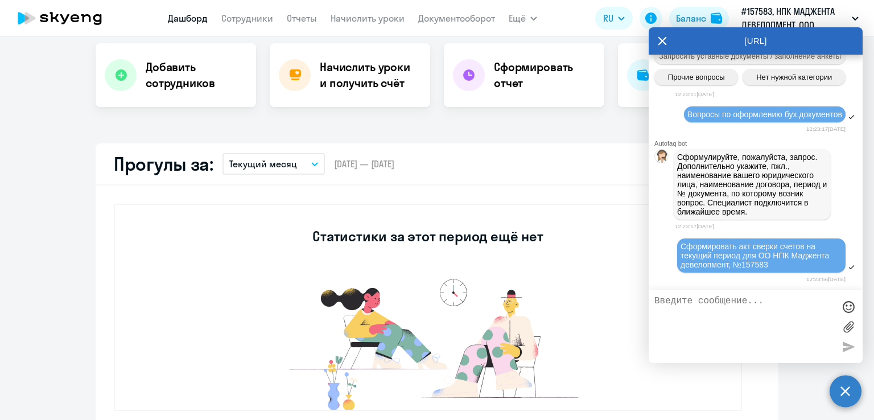
scroll to position [3446, 0]
click at [664, 32] on icon at bounding box center [661, 40] width 9 height 27
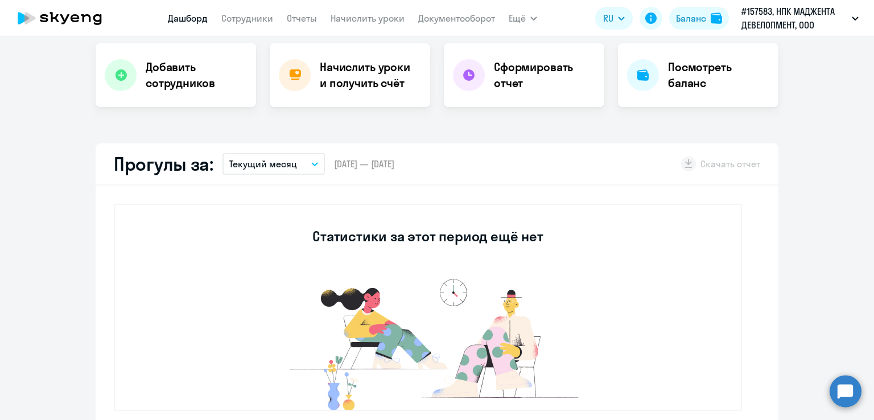
click at [838, 391] on circle at bounding box center [845, 391] width 32 height 32
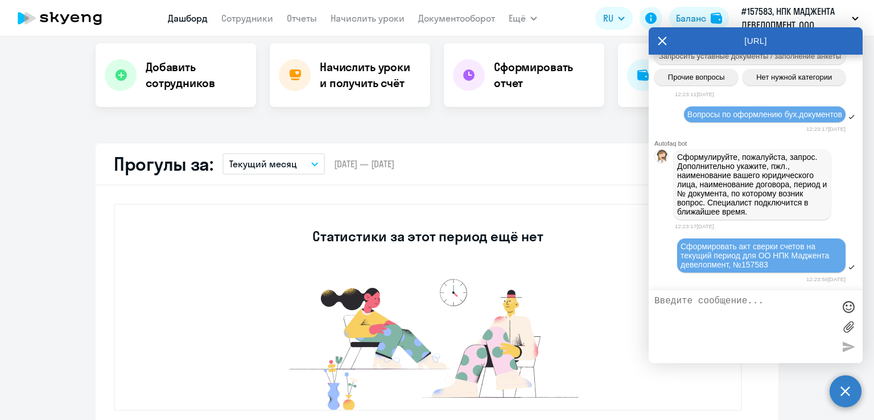
scroll to position [3617, 0]
click at [754, 253] on span "Сформировать акт сверки счетов на текущий период для ОО НПК Маджента девелопмен…" at bounding box center [755, 255] width 151 height 27
click at [754, 312] on textarea at bounding box center [744, 326] width 180 height 61
click at [784, 383] on app-truancy-attendance-dashboard "Прогулы за: Текущий месяц – 01.09.2025 — 30.09.2025 Скачать отчет Статистики за…" at bounding box center [437, 286] width 874 height 286
click at [799, 307] on textarea at bounding box center [744, 326] width 180 height 61
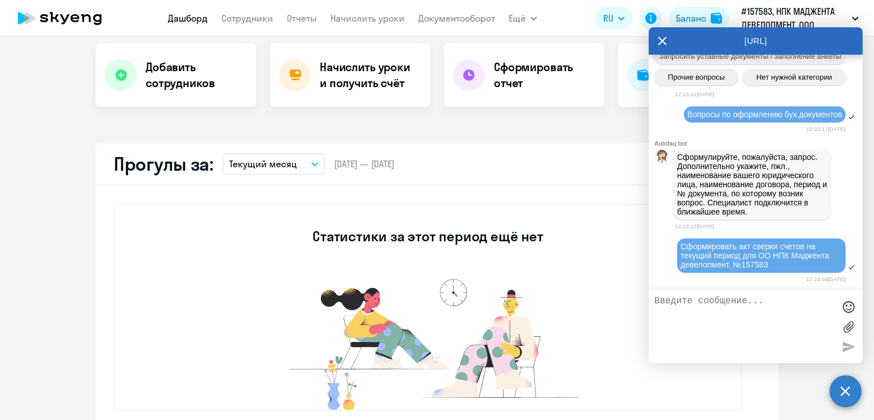
click at [818, 262] on div "Сформировать акт сверки счетов на текущий период для ОО НПК Маджента девелопмен…" at bounding box center [761, 255] width 162 height 27
click at [668, 39] on div "[URL]" at bounding box center [755, 40] width 214 height 27
click at [660, 42] on icon at bounding box center [661, 40] width 9 height 27
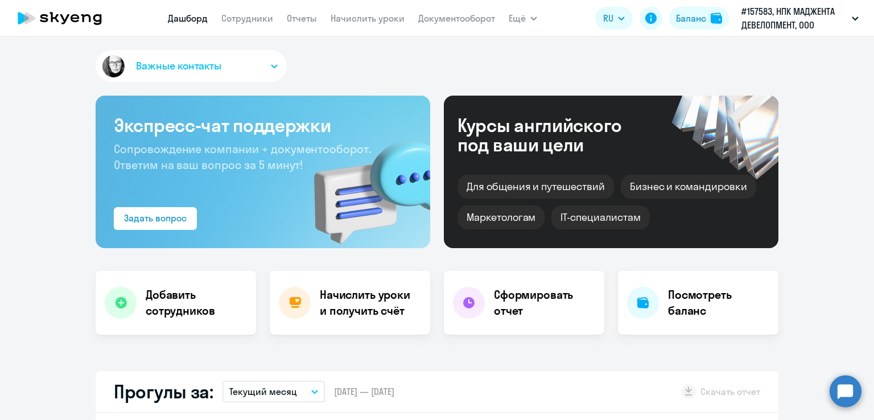
select select "30"
click at [838, 388] on circle at bounding box center [845, 391] width 32 height 32
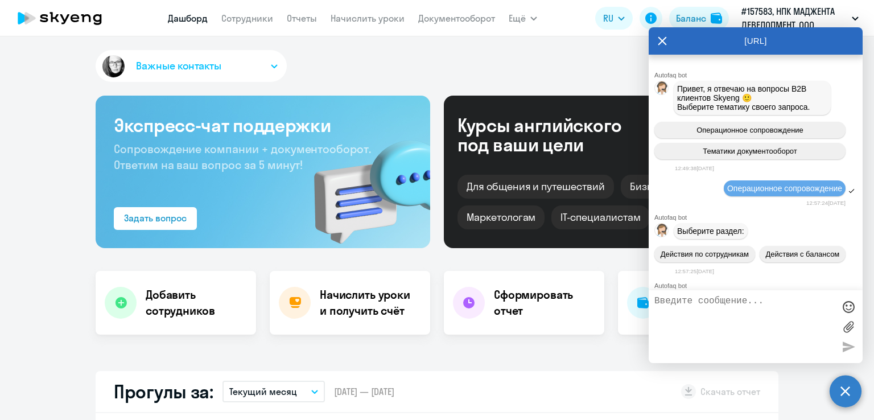
scroll to position [3617, 0]
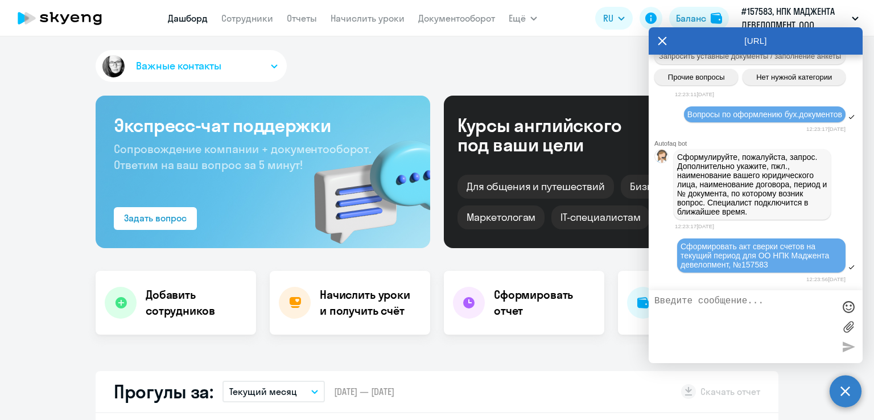
click at [714, 226] on time "12:23:17[DATE]" at bounding box center [694, 226] width 39 height 6
click at [742, 275] on div "12:23:56[DATE]" at bounding box center [760, 279] width 171 height 11
click at [753, 330] on textarea at bounding box center [744, 326] width 180 height 61
drag, startPoint x: 735, startPoint y: 44, endPoint x: 741, endPoint y: 42, distance: 6.1
click at [741, 42] on div "[URL]" at bounding box center [755, 40] width 214 height 27
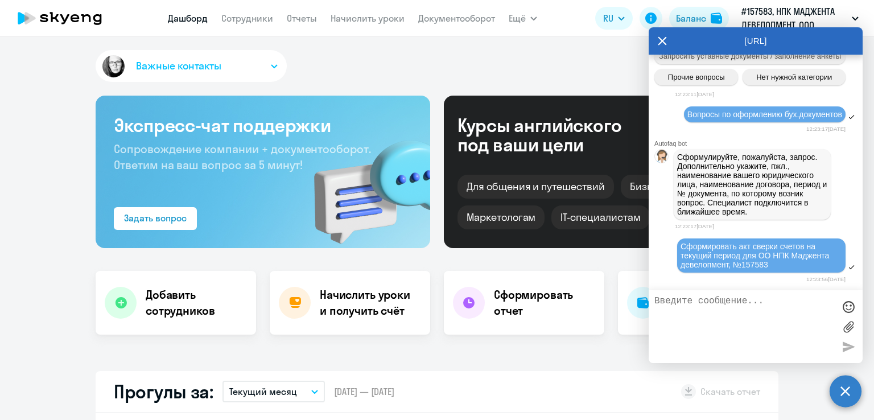
drag, startPoint x: 751, startPoint y: 42, endPoint x: 791, endPoint y: 43, distance: 39.8
click at [763, 42] on div "[URL]" at bounding box center [755, 40] width 214 height 27
click at [660, 35] on icon at bounding box center [661, 40] width 9 height 27
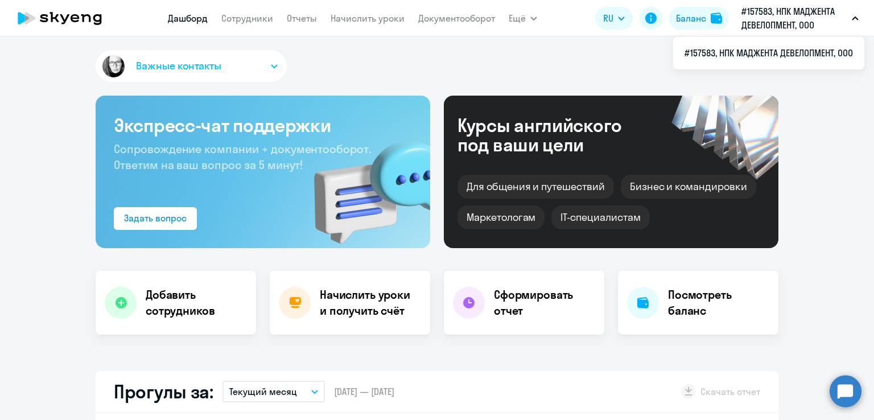
click at [853, 394] on circle at bounding box center [845, 391] width 32 height 32
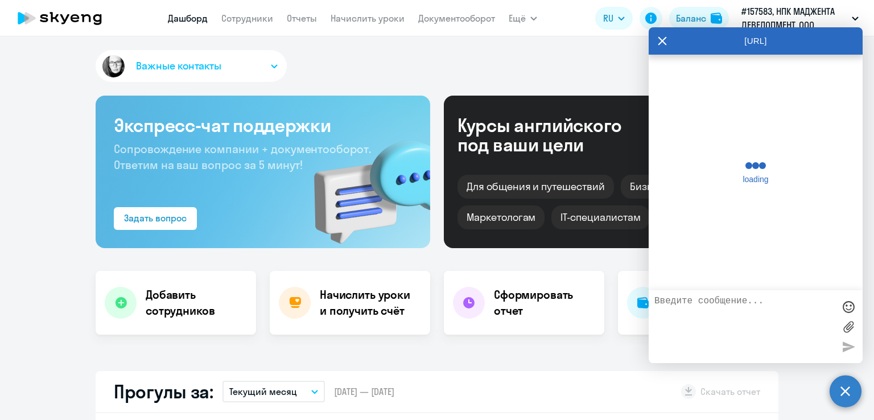
scroll to position [3612, 0]
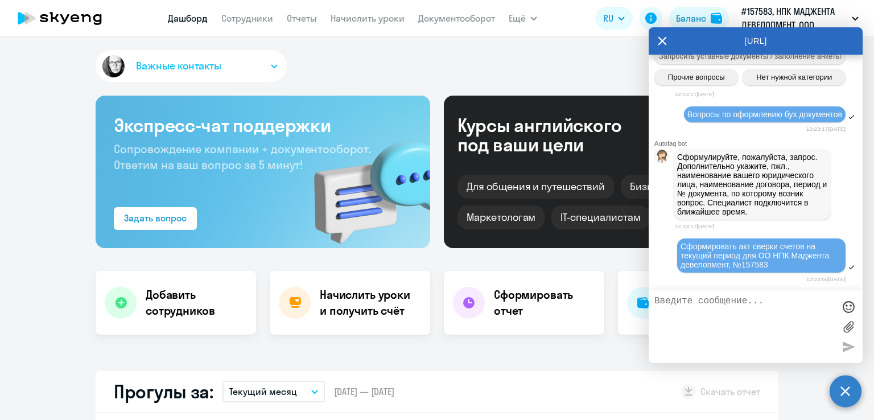
click at [759, 278] on div "12:23:56[DATE]" at bounding box center [760, 279] width 171 height 11
drag, startPoint x: 748, startPoint y: 296, endPoint x: 759, endPoint y: 278, distance: 21.2
click at [759, 278] on div "12:23:56[DATE]" at bounding box center [760, 279] width 171 height 11
click at [709, 227] on time "12:23:17[DATE]" at bounding box center [694, 226] width 39 height 6
click at [723, 254] on span "Сформировать акт сверки счетов на текущий период для ОО НПК Маджента девелопмен…" at bounding box center [755, 255] width 151 height 27
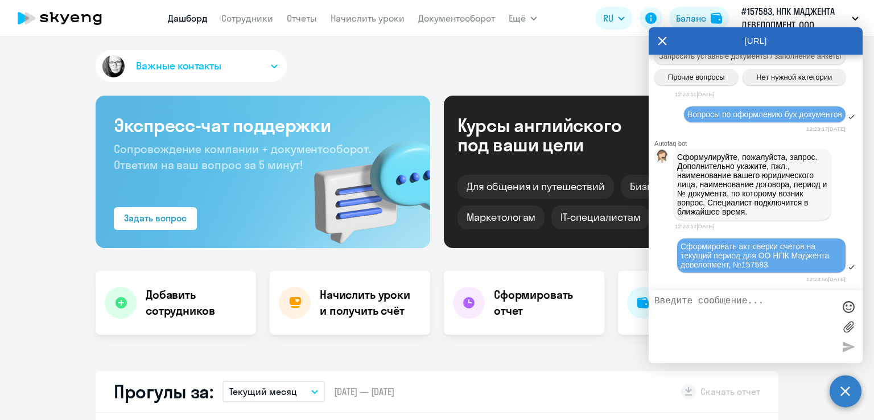
click at [712, 296] on textarea at bounding box center [744, 326] width 180 height 61
click at [462, 52] on div "Важные контакты" at bounding box center [437, 68] width 683 height 36
click at [660, 36] on icon at bounding box center [661, 40] width 9 height 27
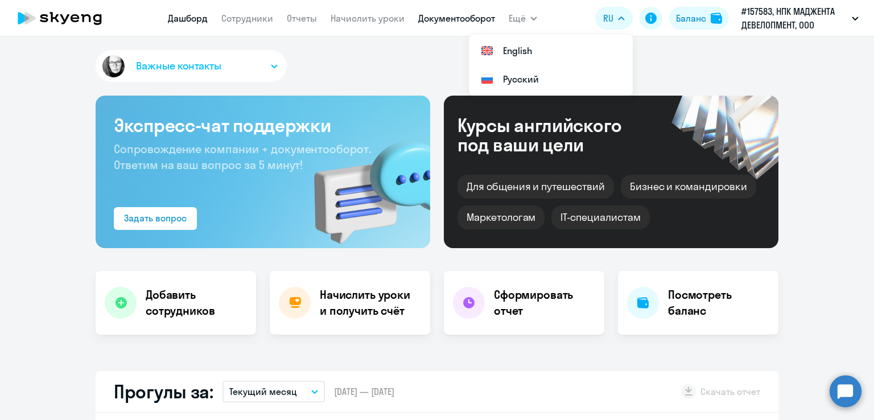
click at [474, 13] on link "Документооборот" at bounding box center [456, 18] width 77 height 11
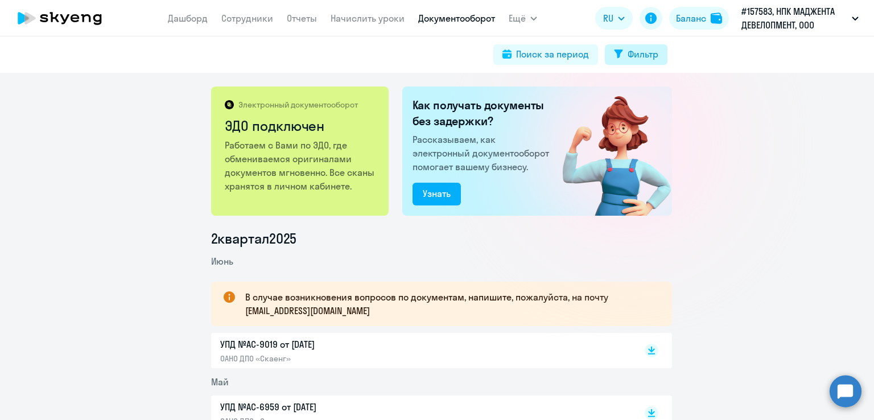
click at [631, 56] on div "Фильтр" at bounding box center [642, 54] width 31 height 14
select select "all"
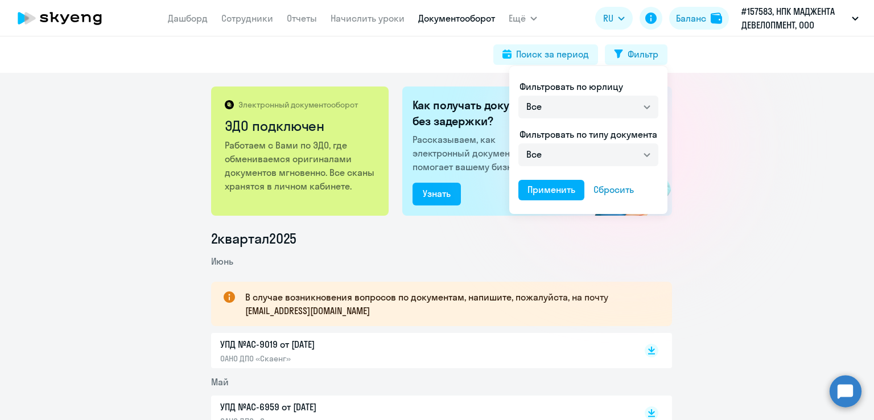
click at [564, 49] on div at bounding box center [437, 210] width 874 height 420
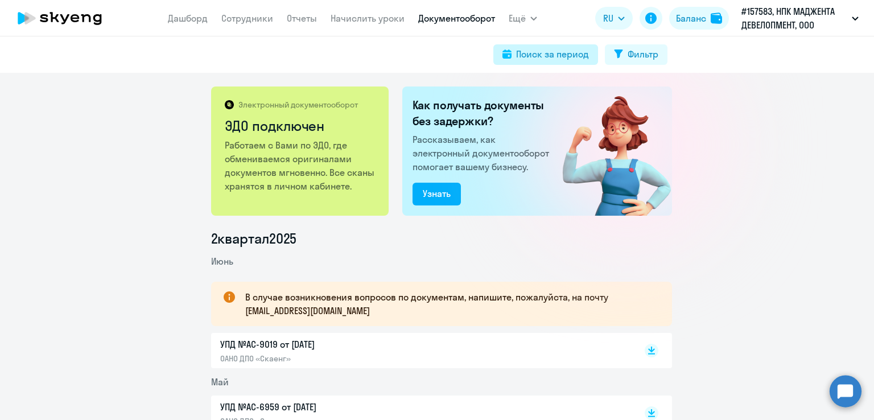
click at [559, 58] on div "Поиск за период" at bounding box center [552, 54] width 73 height 14
select select "all"
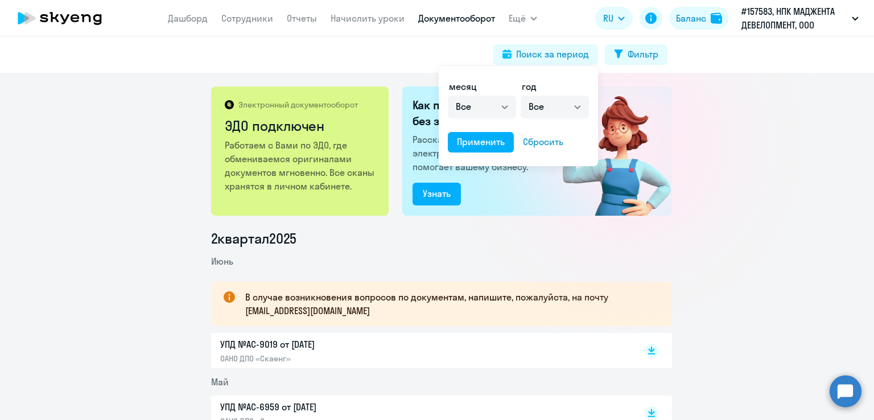
click at [862, 123] on div at bounding box center [437, 210] width 874 height 420
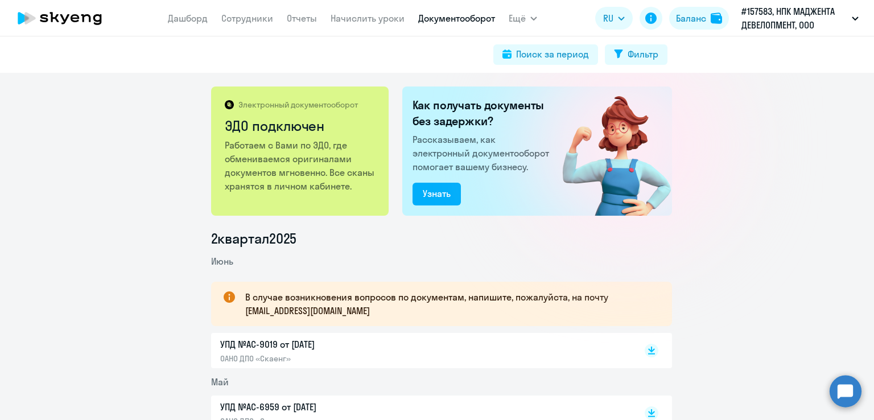
click at [289, 308] on p "В случае возникновения вопросов по документам, напишите, пожалуйста, на почту […" at bounding box center [448, 303] width 406 height 27
click at [260, 311] on p "В случае возникновения вопросов по документам, напишите, пожалуйста, на почту […" at bounding box center [448, 303] width 406 height 27
drag, startPoint x: 260, startPoint y: 311, endPoint x: 338, endPoint y: 308, distance: 78.5
click at [338, 308] on p "В случае возникновения вопросов по документам, напишите, пожалуйста, на почту […" at bounding box center [448, 303] width 406 height 27
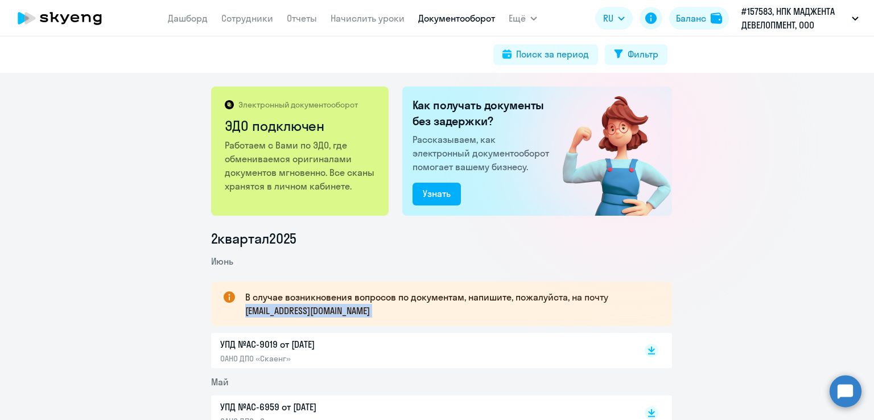
copy p "[EMAIL_ADDRESS][DOMAIN_NAME]"
click at [846, 387] on circle at bounding box center [845, 391] width 32 height 32
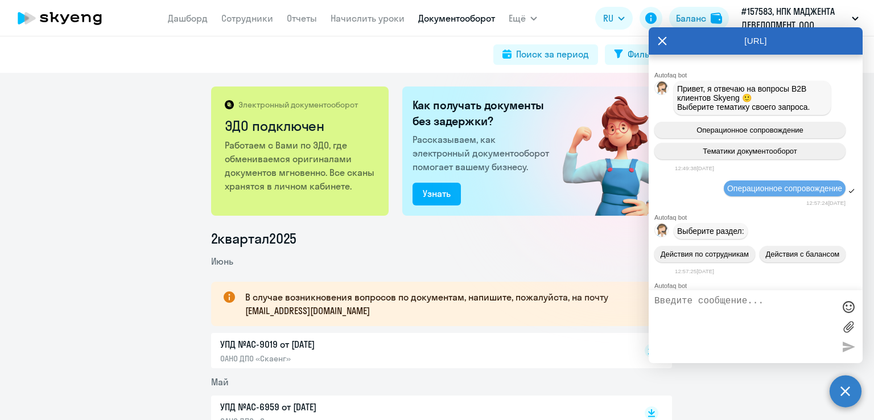
scroll to position [3612, 0]
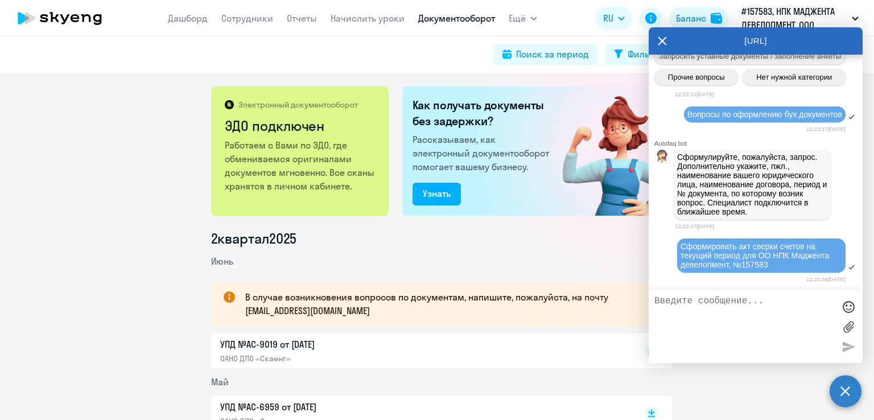
click at [783, 328] on textarea at bounding box center [744, 326] width 180 height 61
click at [851, 22] on button "#157583, НПК МАДЖЕНТА ДЕВЕЛОПМЕНТ, ООО" at bounding box center [799, 18] width 129 height 27
click at [671, 26] on ds-button "Баланс" at bounding box center [699, 18] width 60 height 23
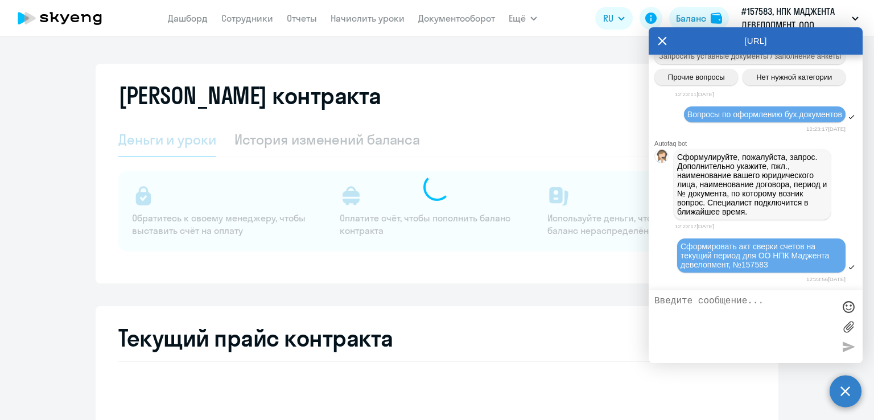
select select "english_adult_not_native_speaker"
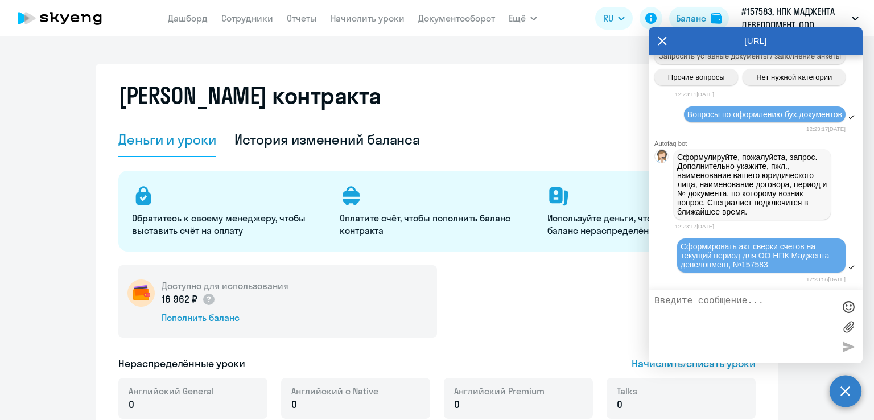
click at [665, 39] on icon at bounding box center [661, 40] width 9 height 27
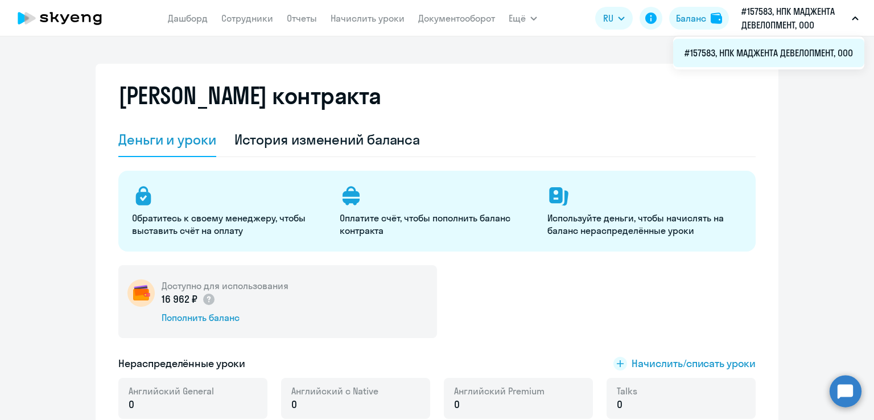
click at [772, 56] on li "#157583, НПК МАДЖЕНТА ДЕВЕЛОПМЕНТ, ООО" at bounding box center [768, 53] width 191 height 28
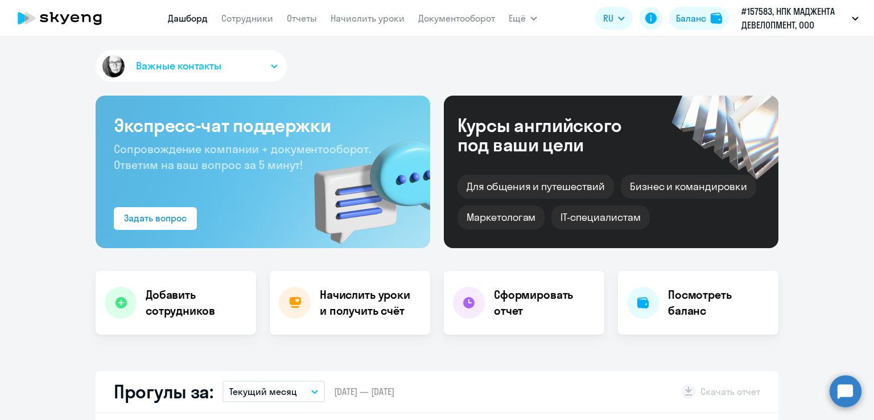
select select "30"
click at [744, 73] on div "Важные контакты" at bounding box center [437, 68] width 683 height 36
click at [531, 19] on icon "button" at bounding box center [533, 18] width 7 height 4
click at [257, 70] on button "Важные контакты" at bounding box center [191, 66] width 191 height 32
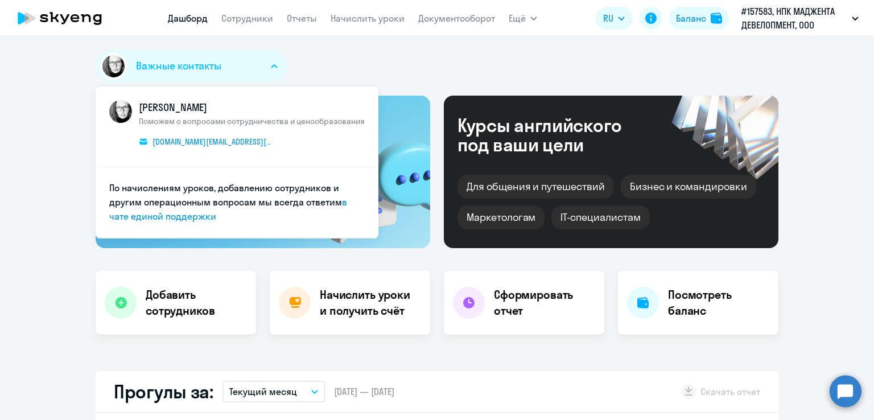
click at [392, 76] on div "Важные контакты КАМ_Юлианна [PERSON_NAME] с вопросами сотрудничества и ценообра…" at bounding box center [437, 68] width 683 height 36
